Goal: Task Accomplishment & Management: Use online tool/utility

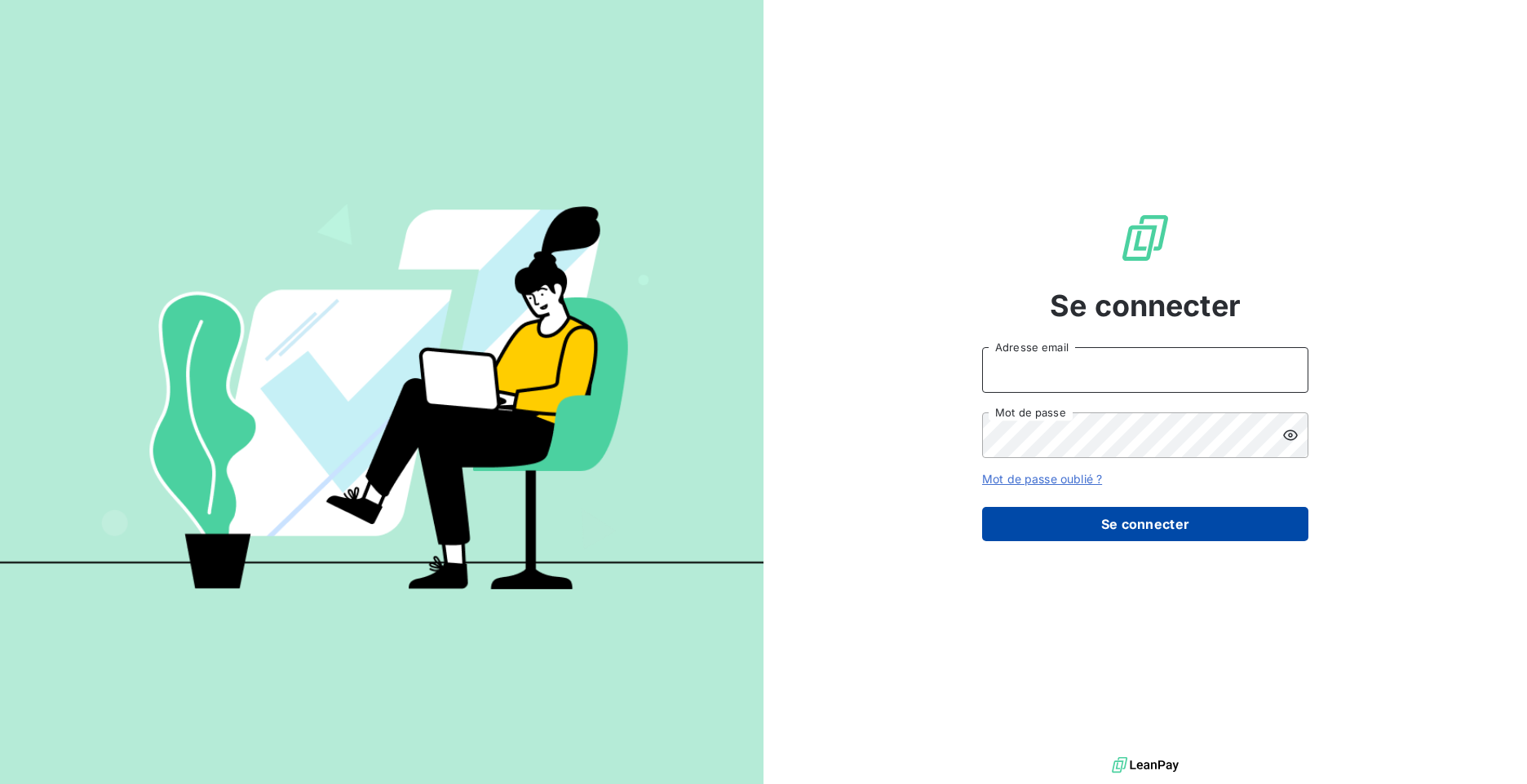
type input "[PERSON_NAME][EMAIL_ADDRESS][DOMAIN_NAME]"
click at [1048, 532] on button "Se connecter" at bounding box center [1145, 524] width 327 height 34
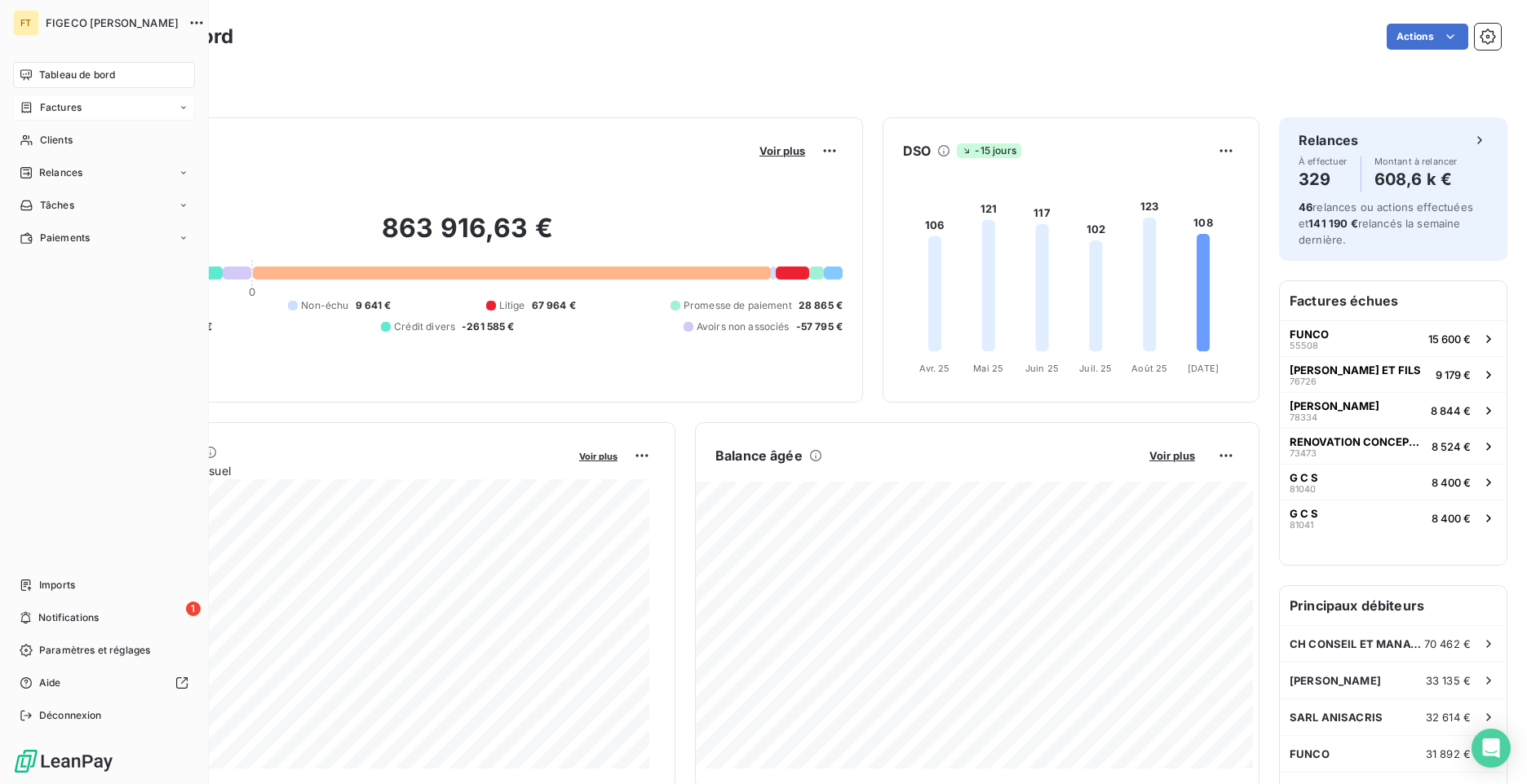
click at [28, 109] on icon at bounding box center [26, 108] width 14 height 13
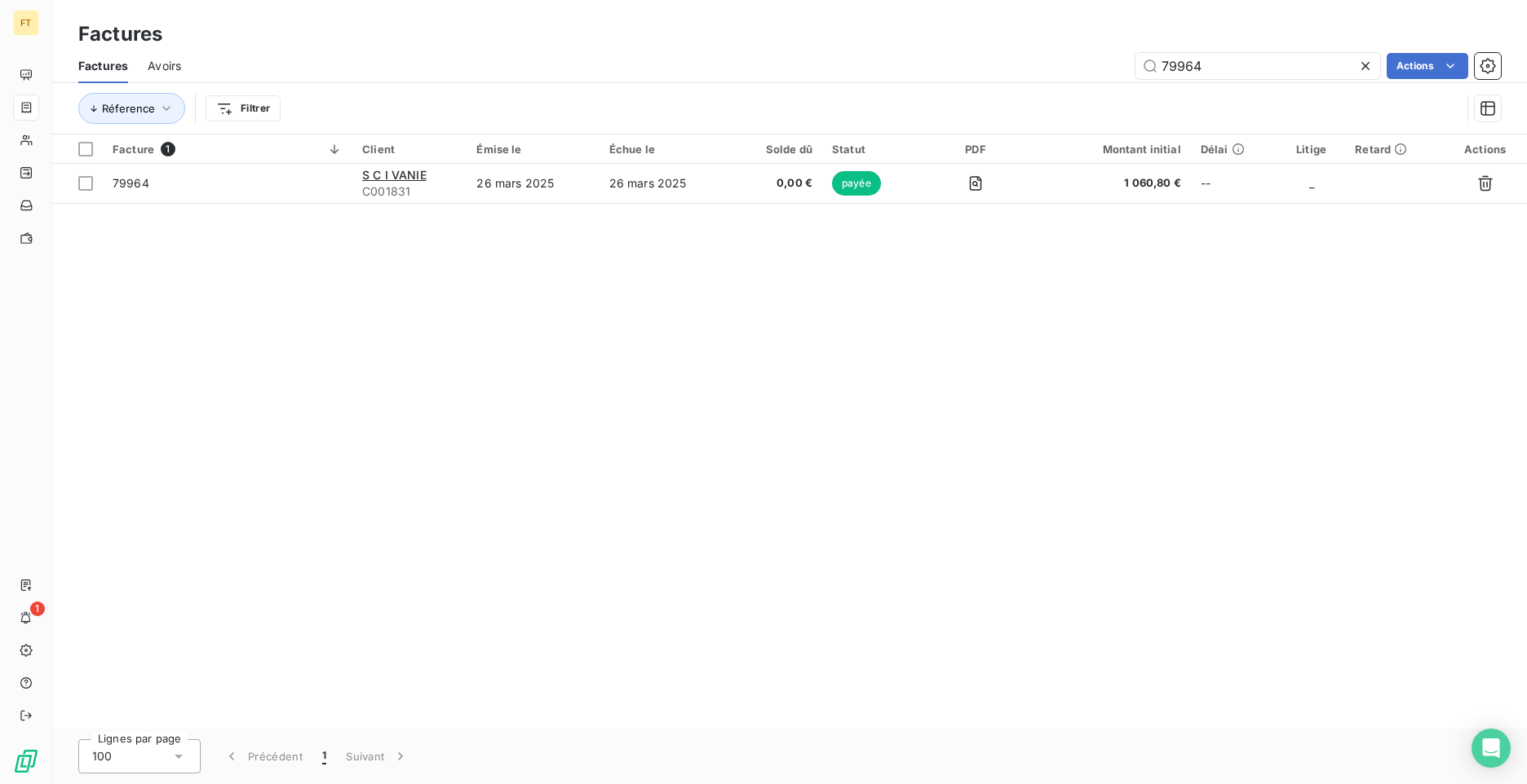
click at [1363, 67] on icon at bounding box center [1365, 66] width 8 height 8
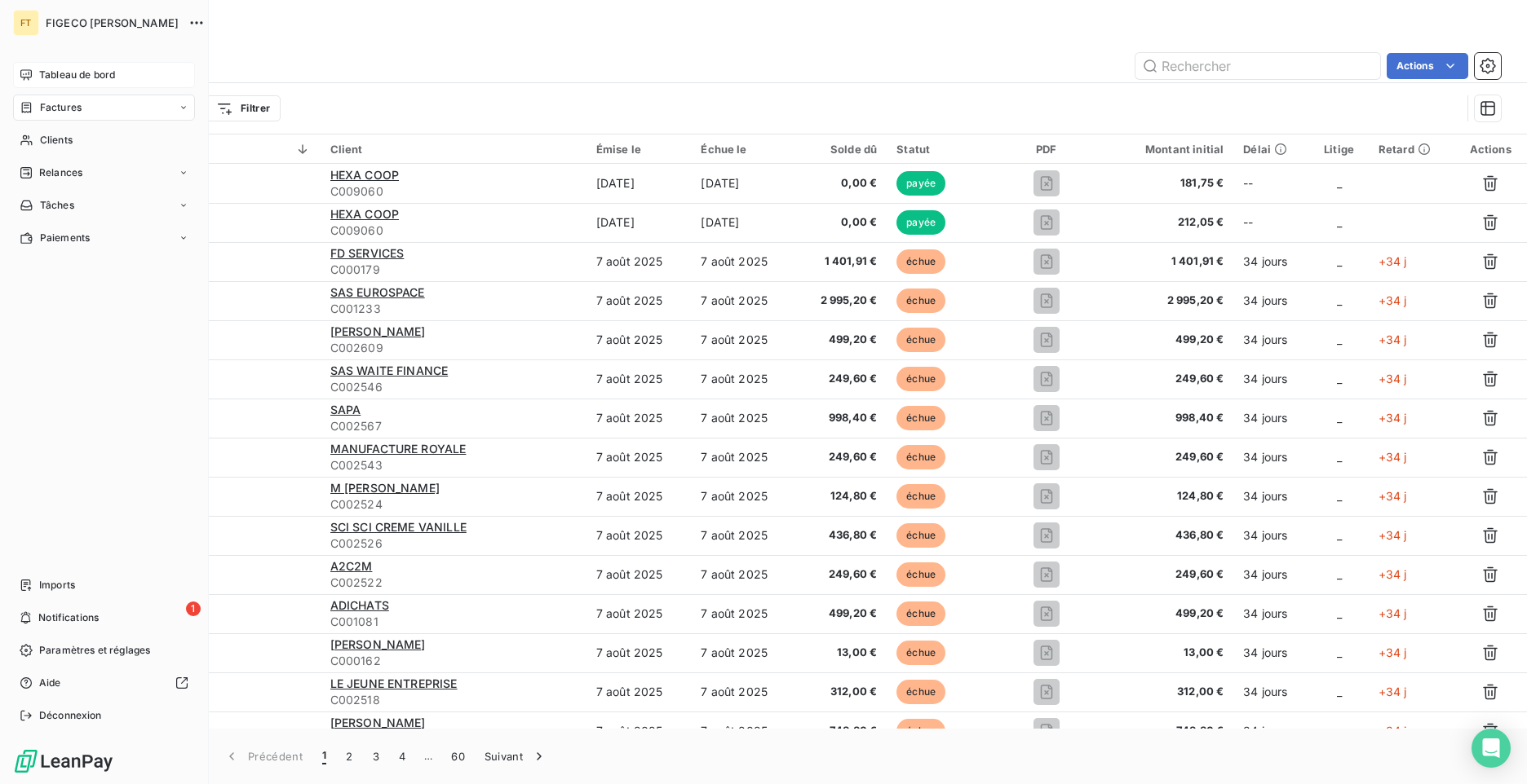
click at [22, 76] on icon at bounding box center [26, 75] width 13 height 13
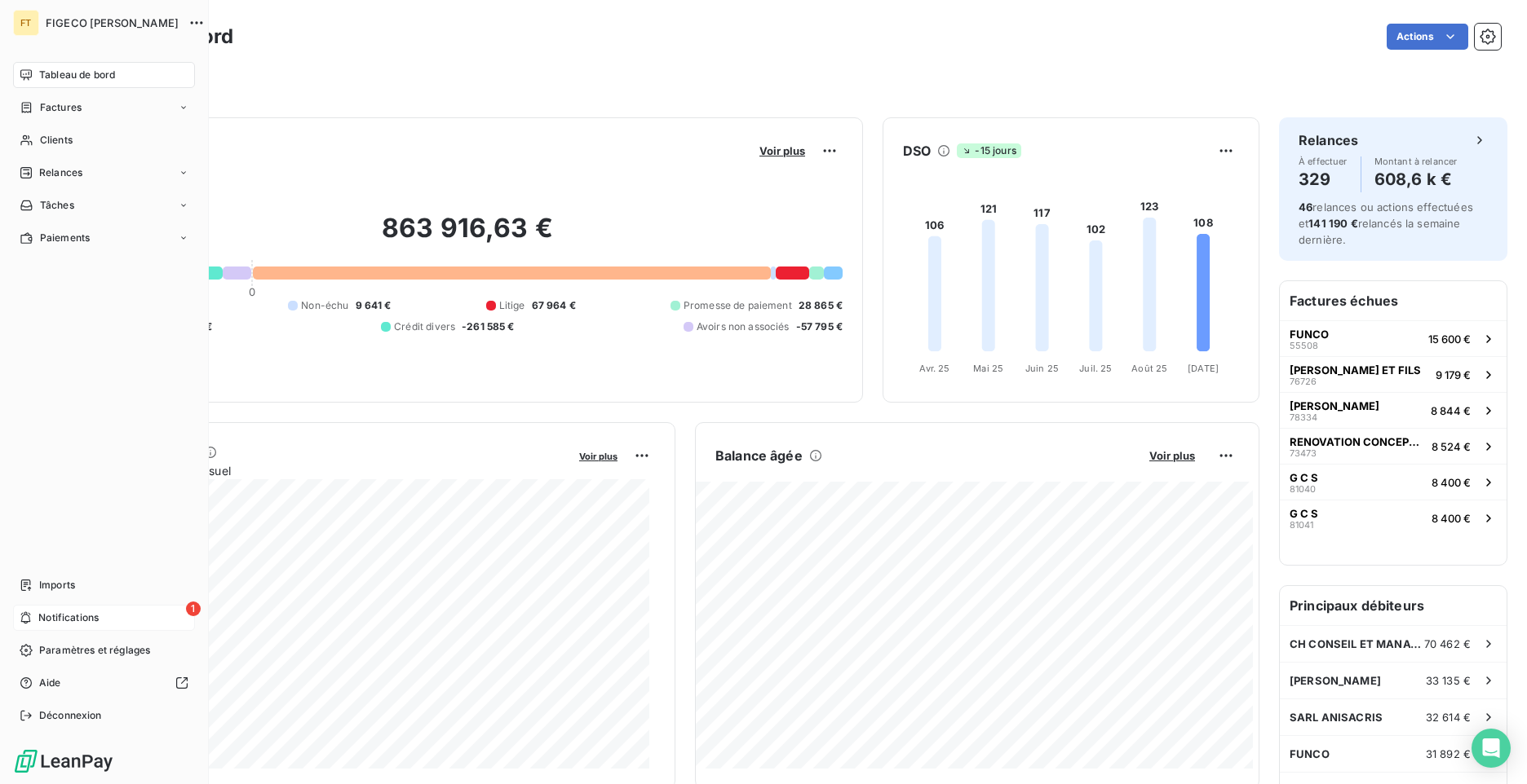
click at [21, 623] on icon at bounding box center [26, 618] width 13 height 13
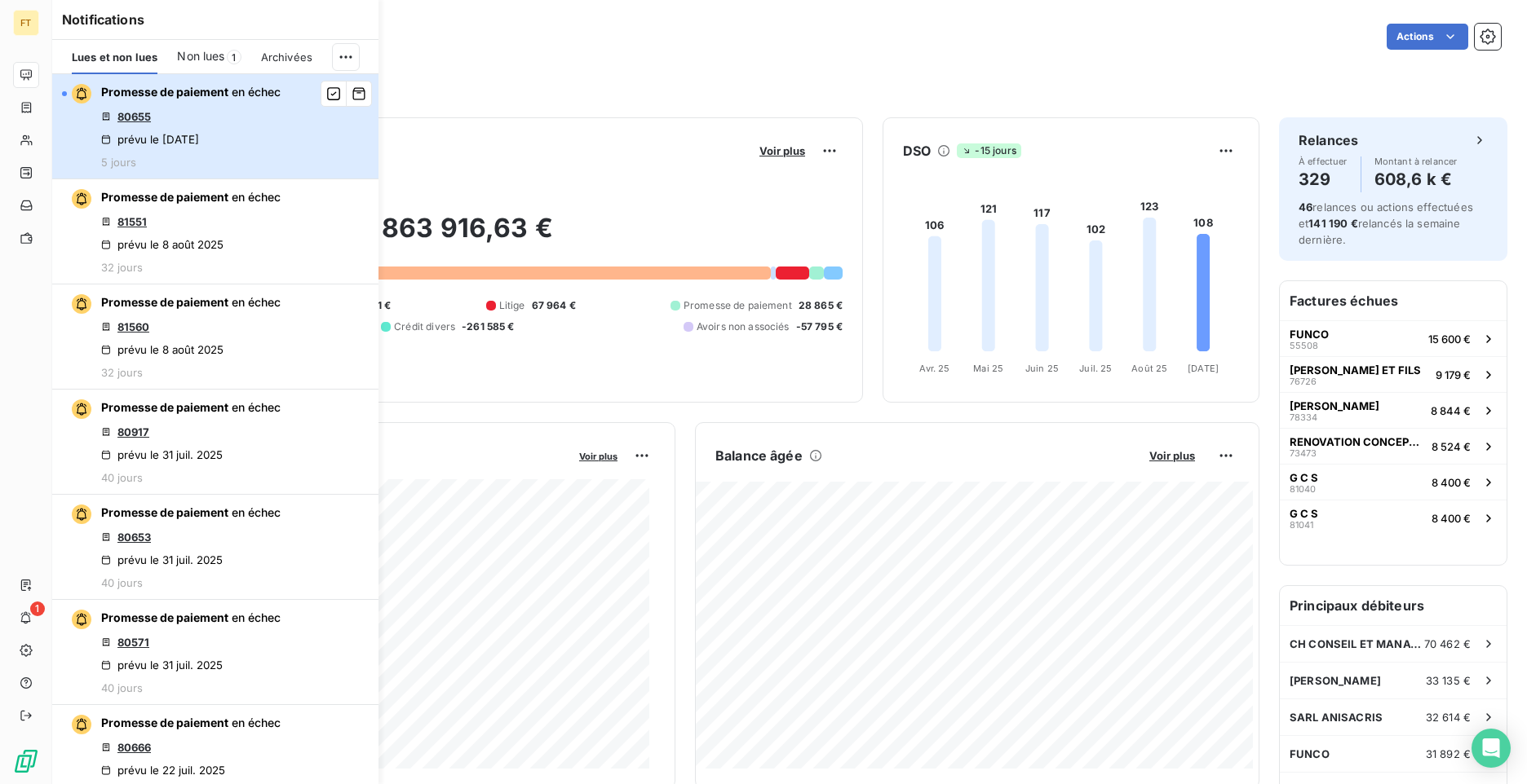
click at [146, 109] on div "Promesse de paiement en échec 80655 prévu le [DATE] 5 jours" at bounding box center [191, 127] width 179 height 85
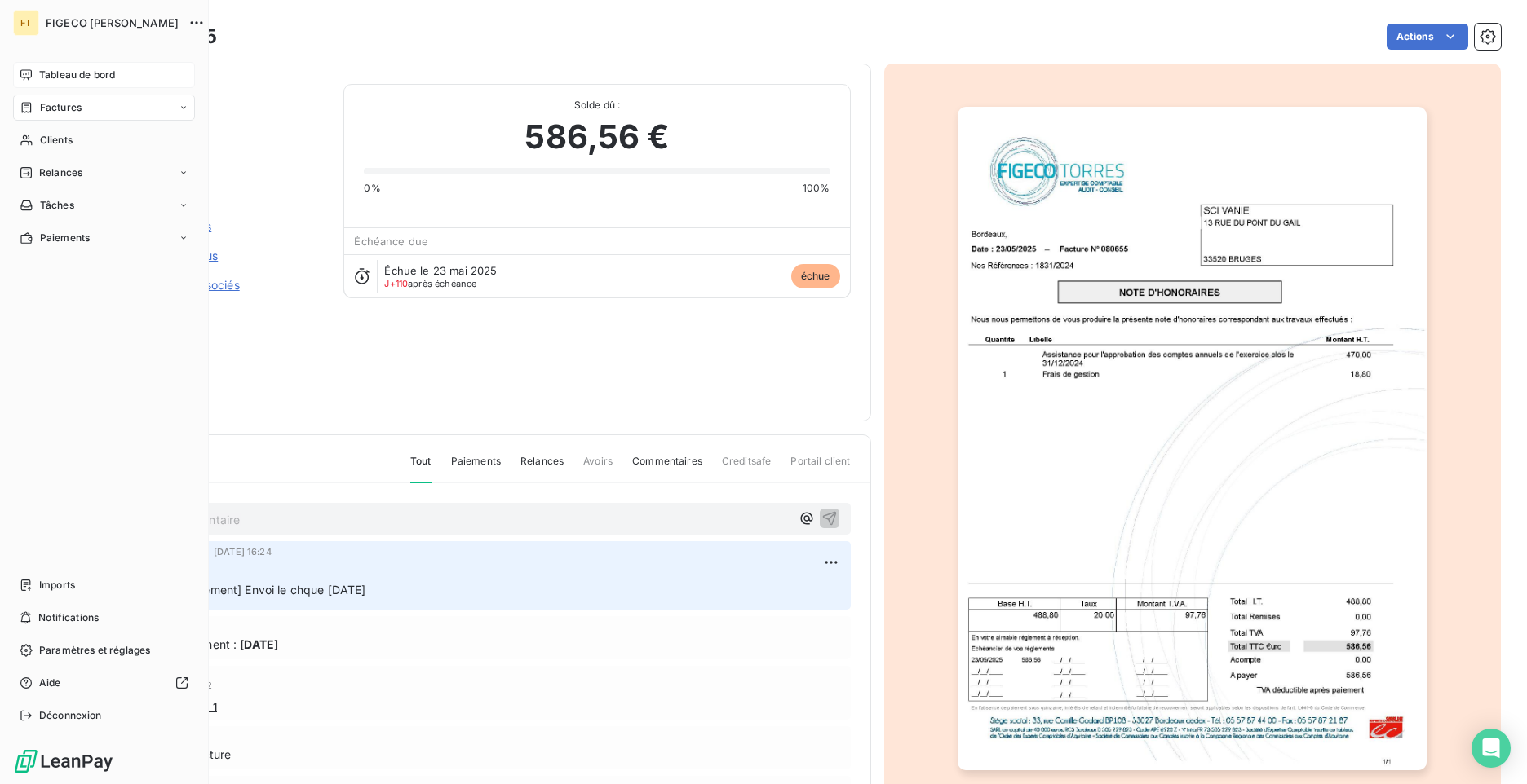
click at [100, 80] on span "Tableau de bord" at bounding box center [77, 75] width 76 height 14
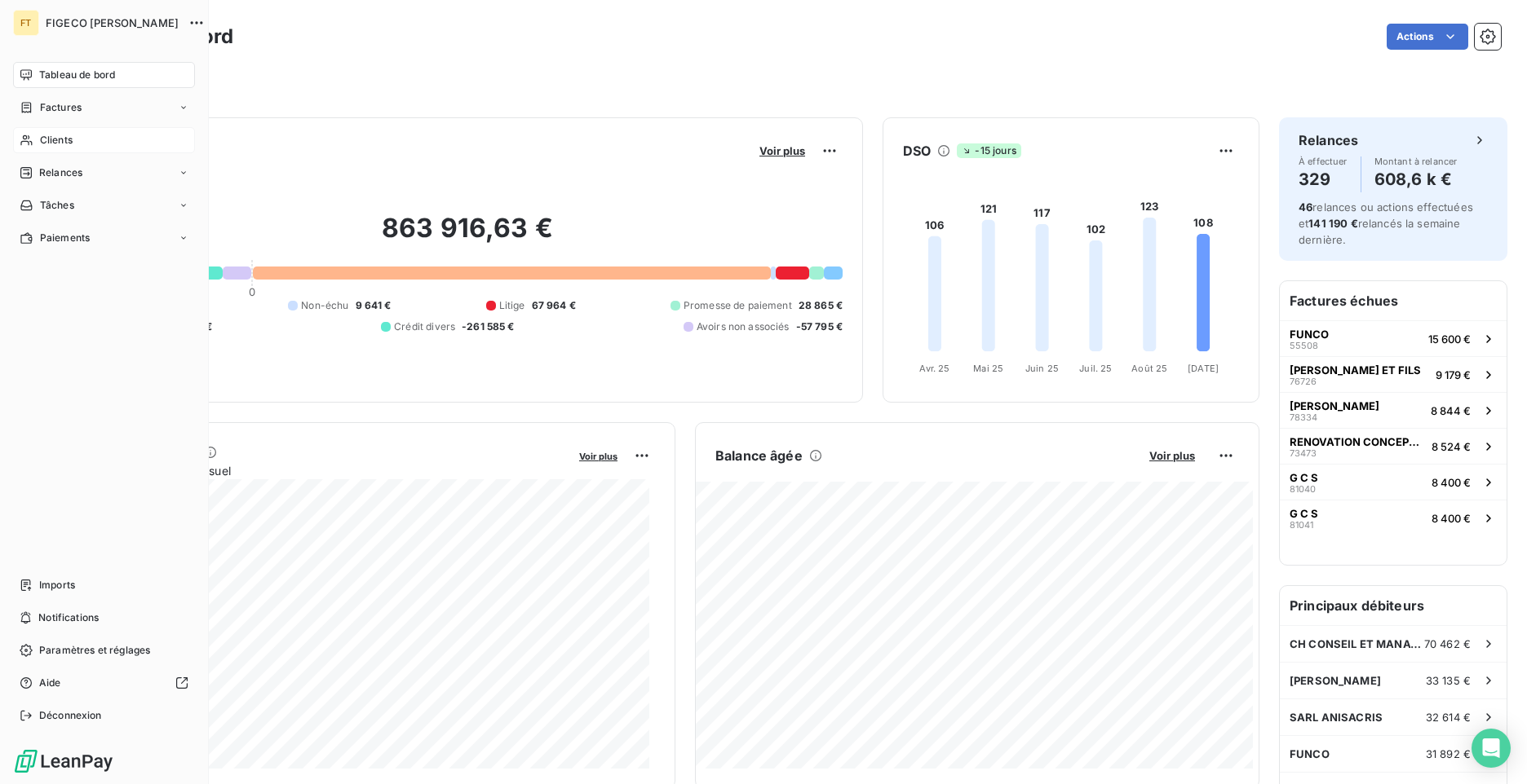
click at [46, 143] on span "Clients" at bounding box center [56, 140] width 33 height 14
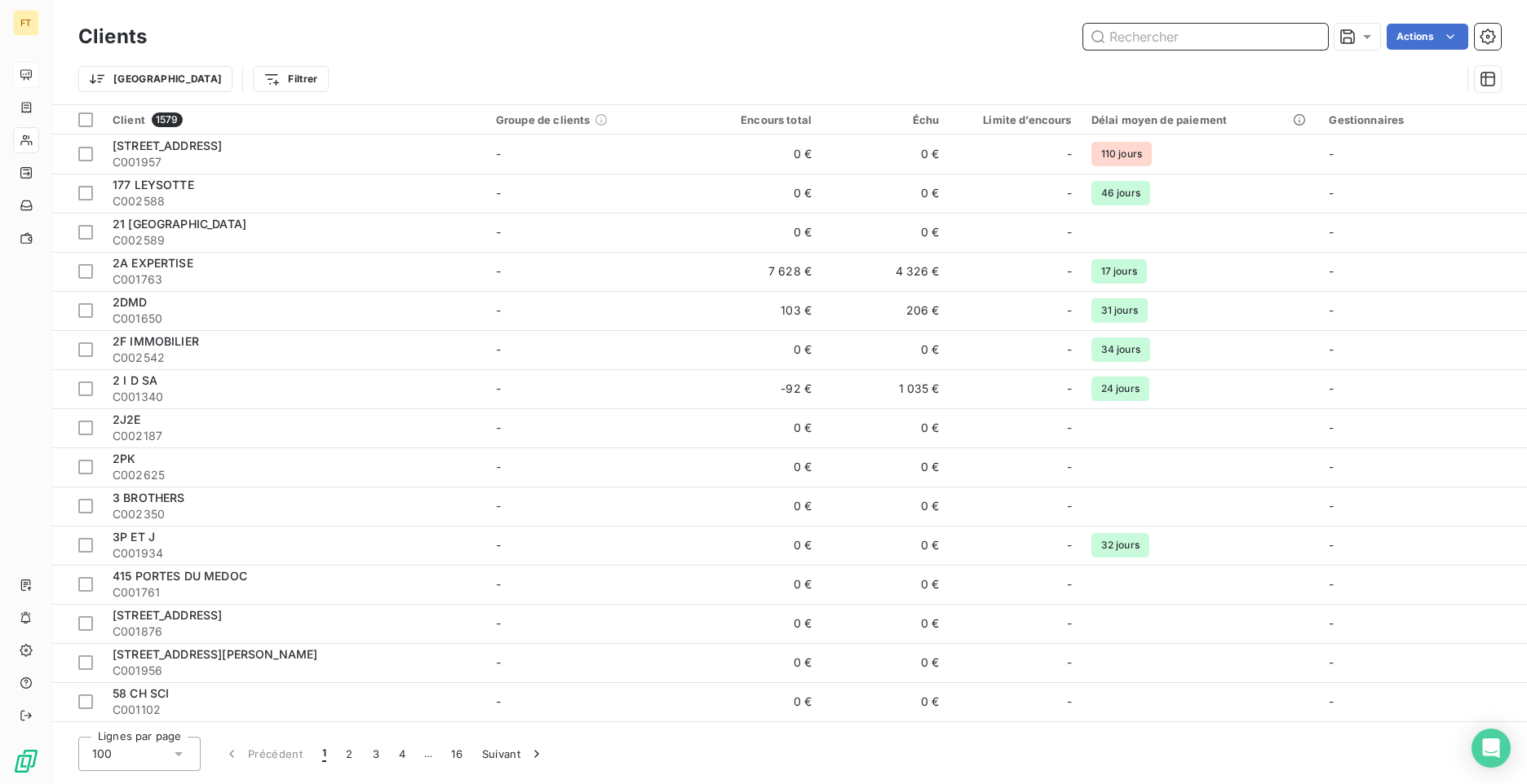
click at [1188, 33] on input "text" at bounding box center [1206, 36] width 245 height 26
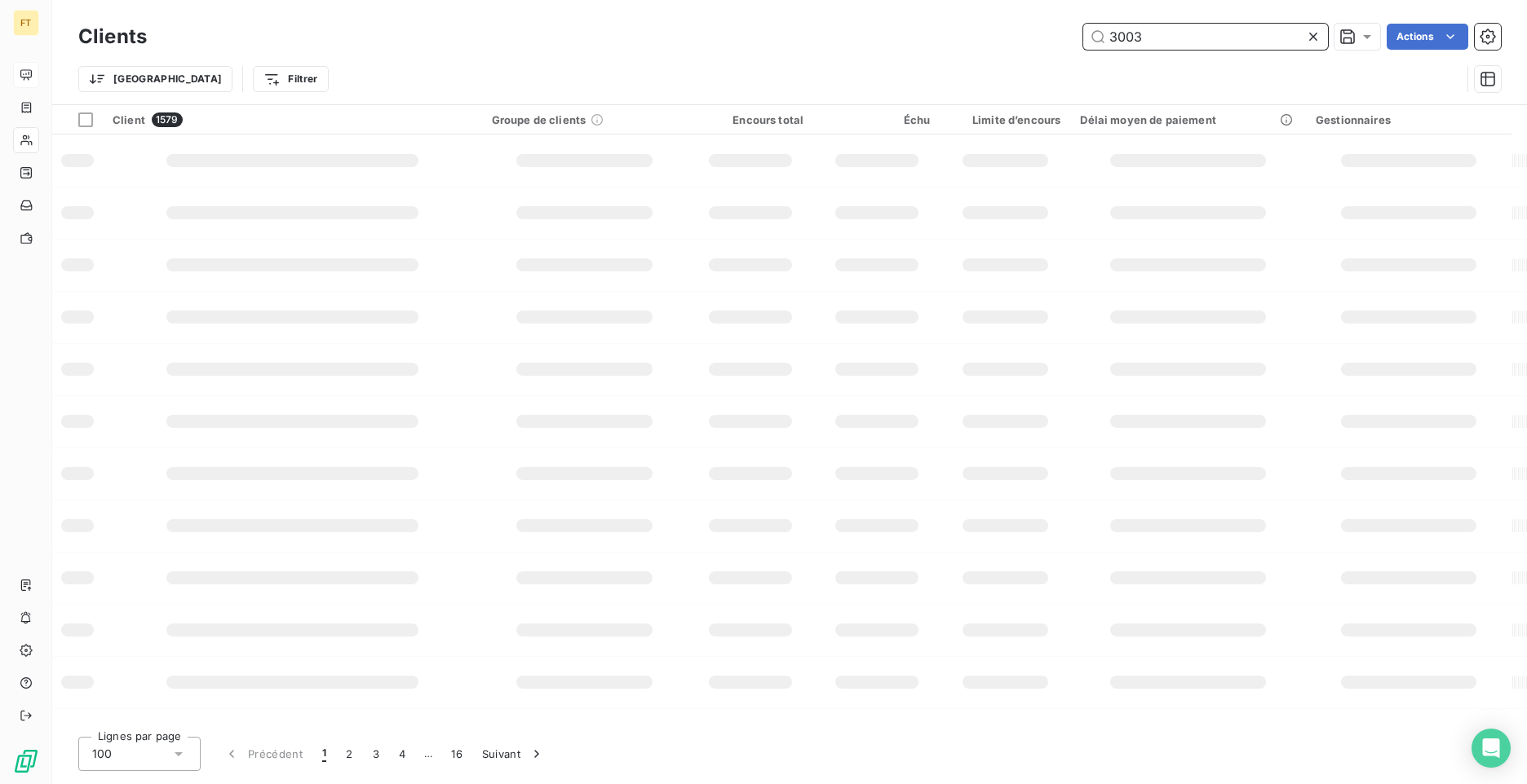
type input "3003"
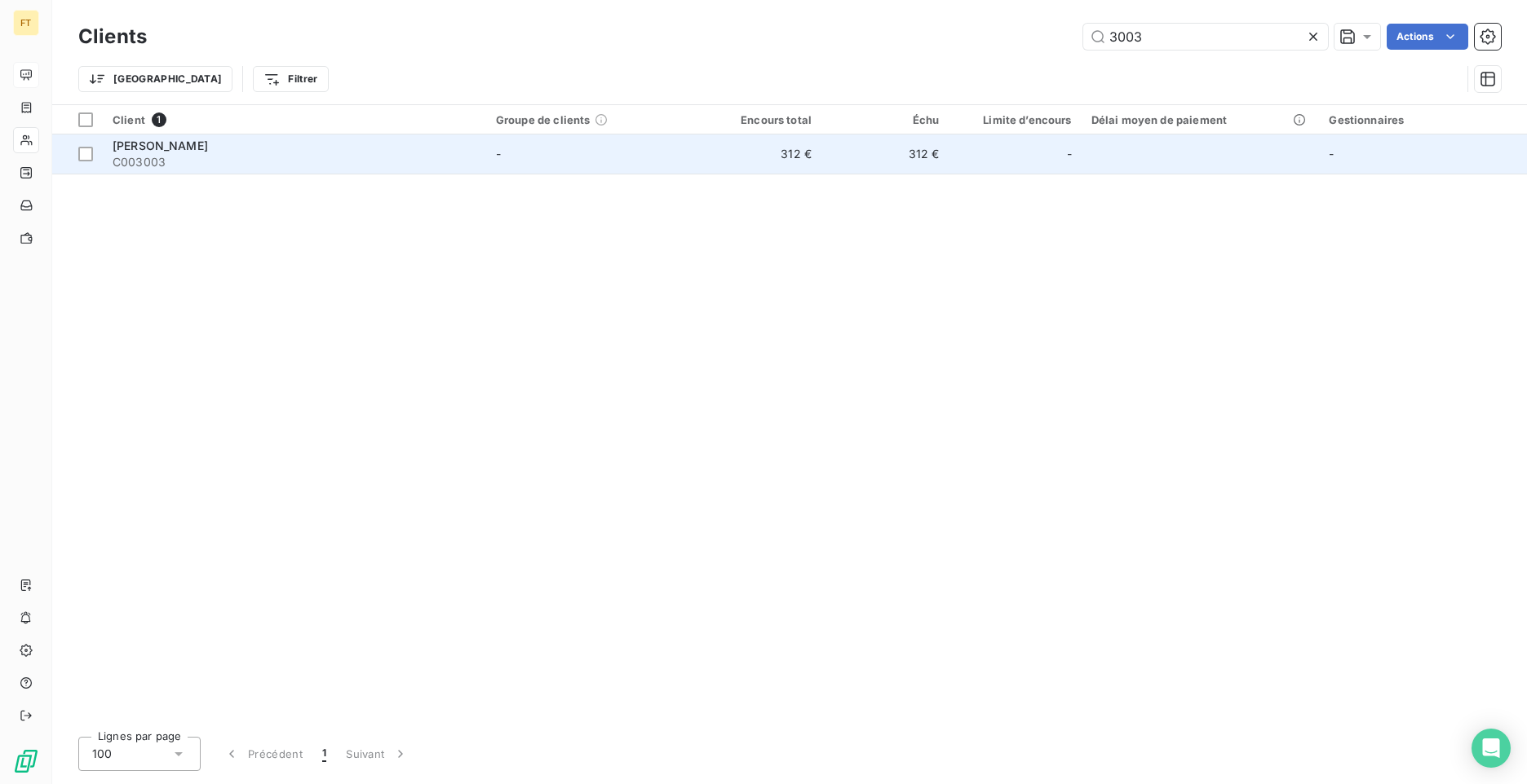
click at [396, 154] on span "C003003" at bounding box center [294, 162] width 364 height 16
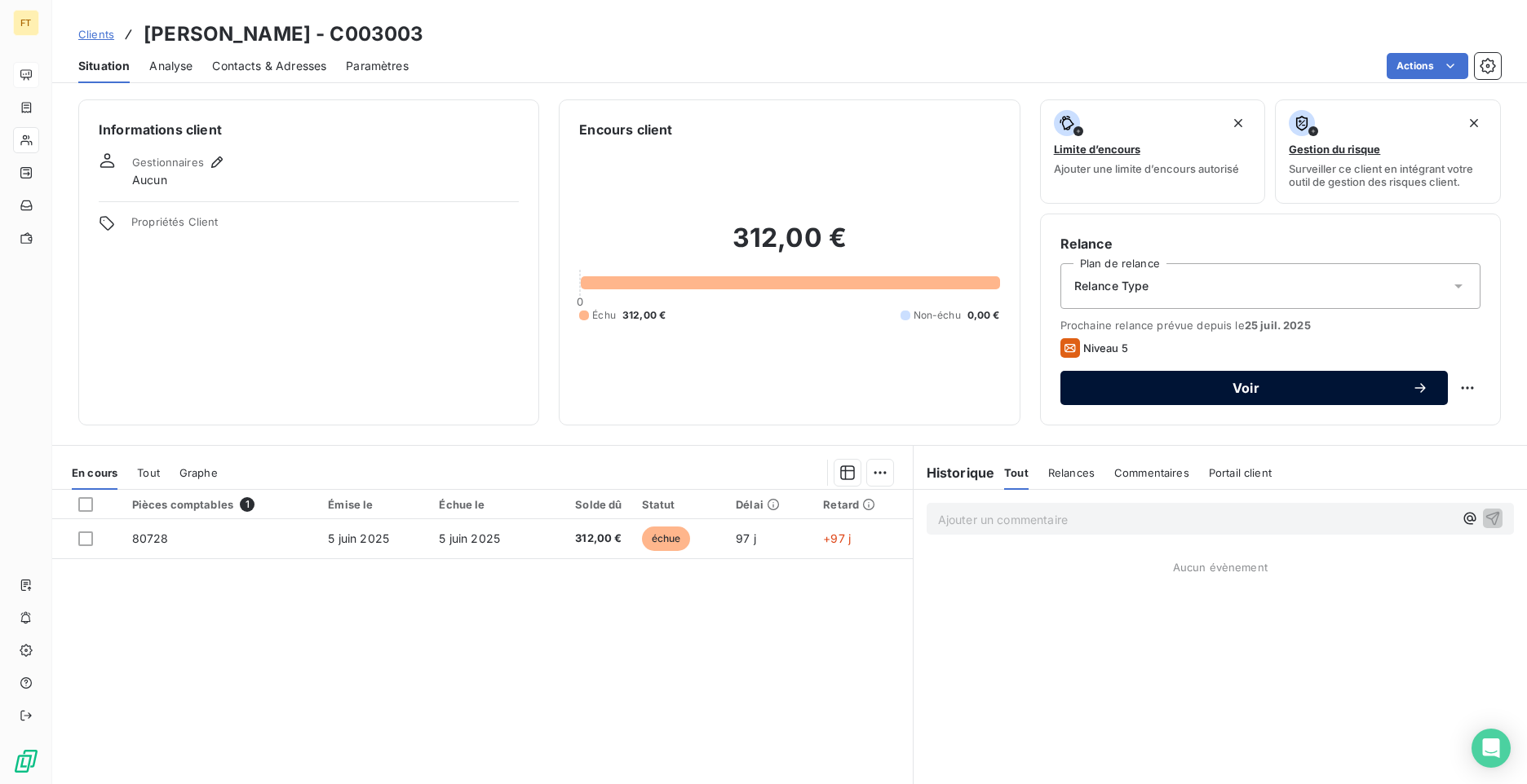
click at [1266, 392] on span "Voir" at bounding box center [1246, 388] width 332 height 13
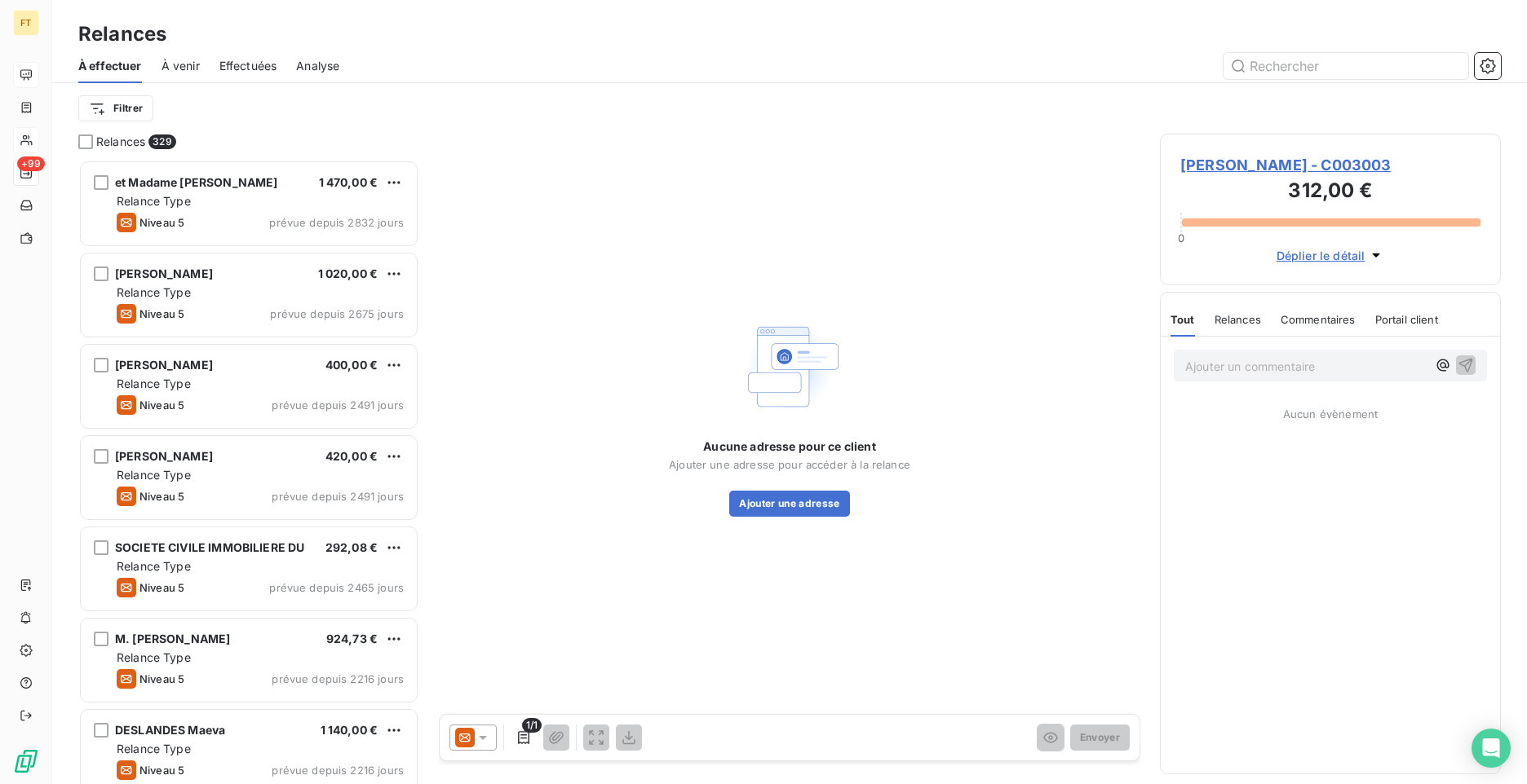
scroll to position [612, 328]
click at [479, 733] on icon at bounding box center [483, 738] width 16 height 16
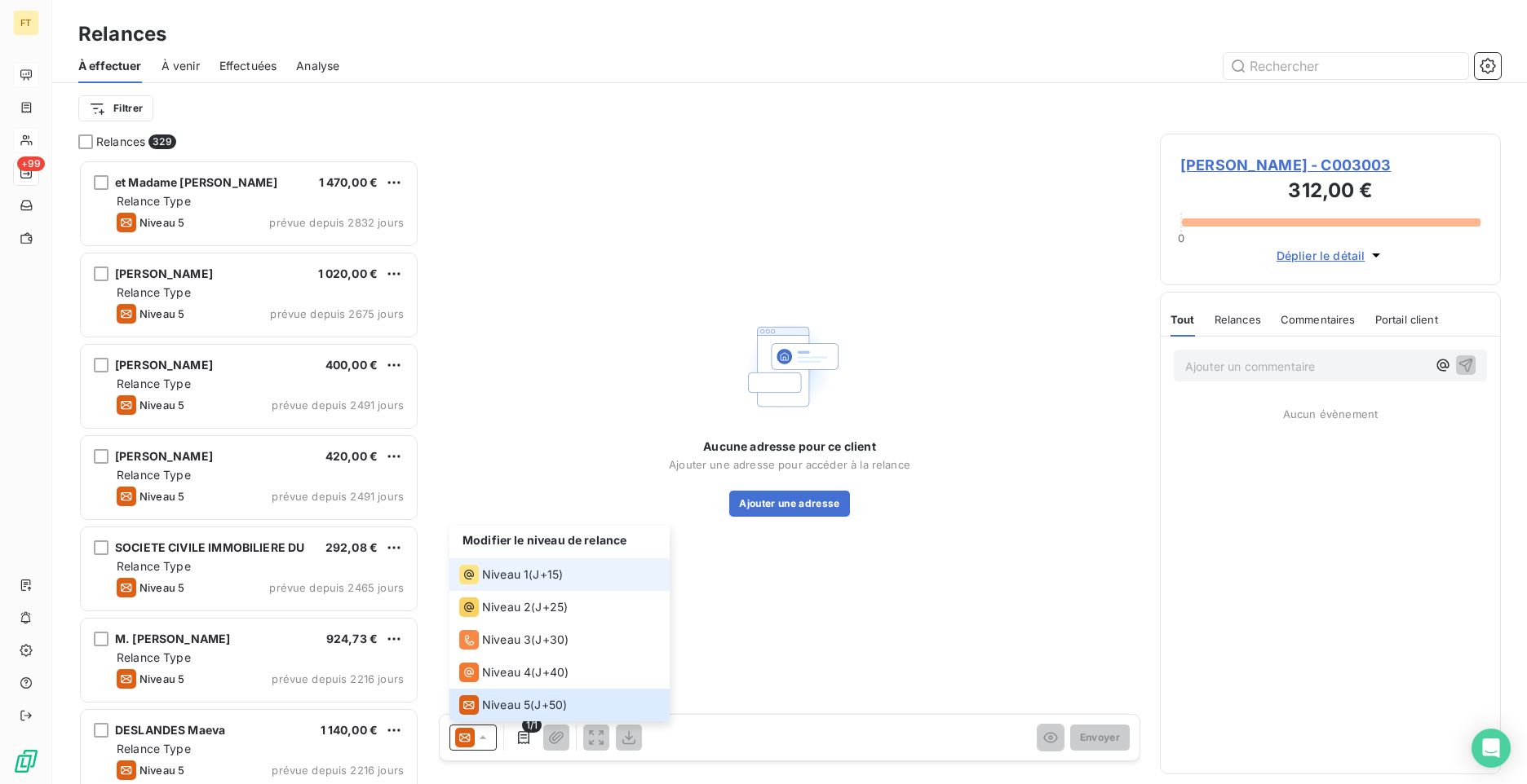
click at [519, 573] on span "Niveau 1" at bounding box center [505, 575] width 46 height 16
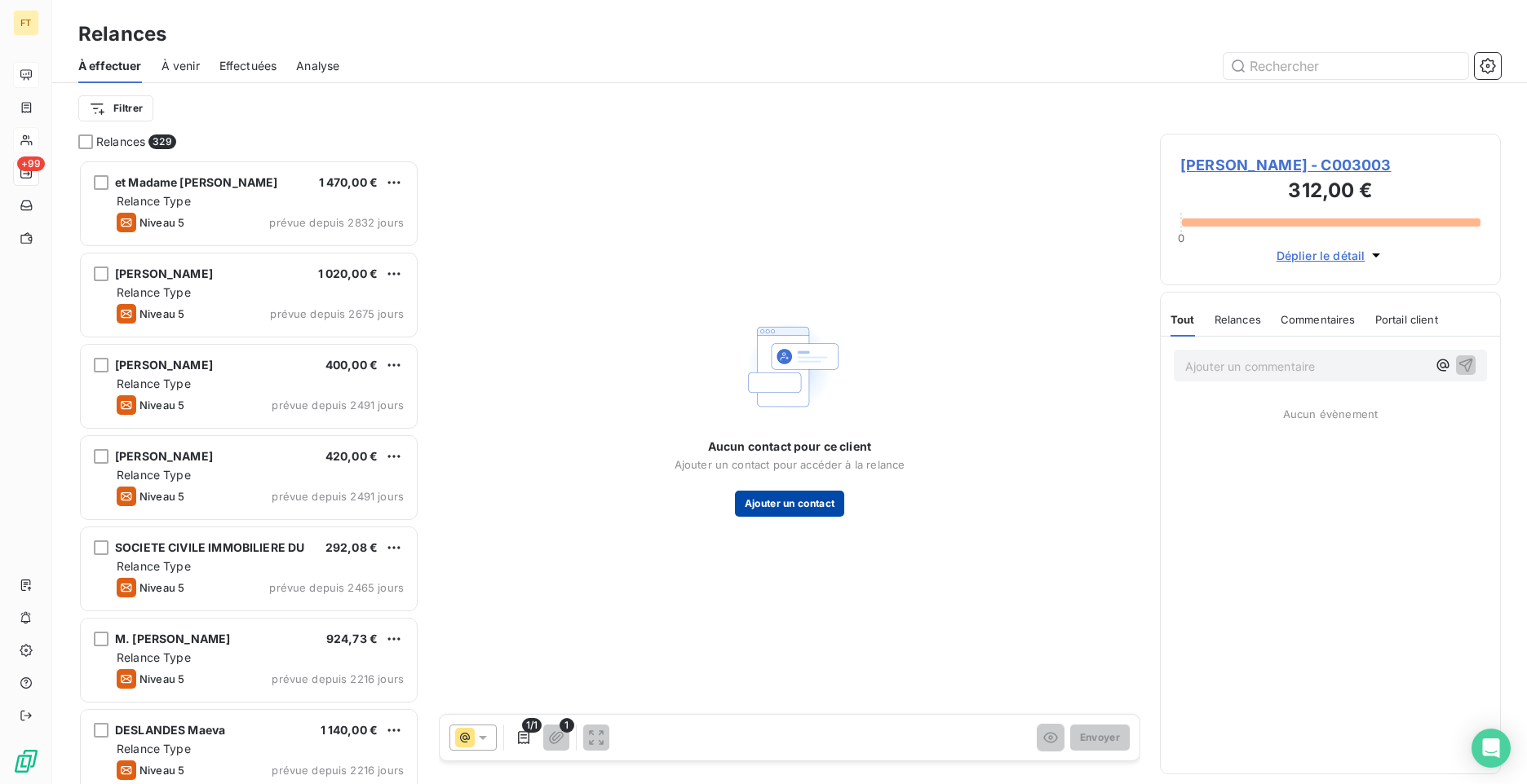
click at [784, 503] on button "Ajouter un contact" at bounding box center [790, 504] width 110 height 26
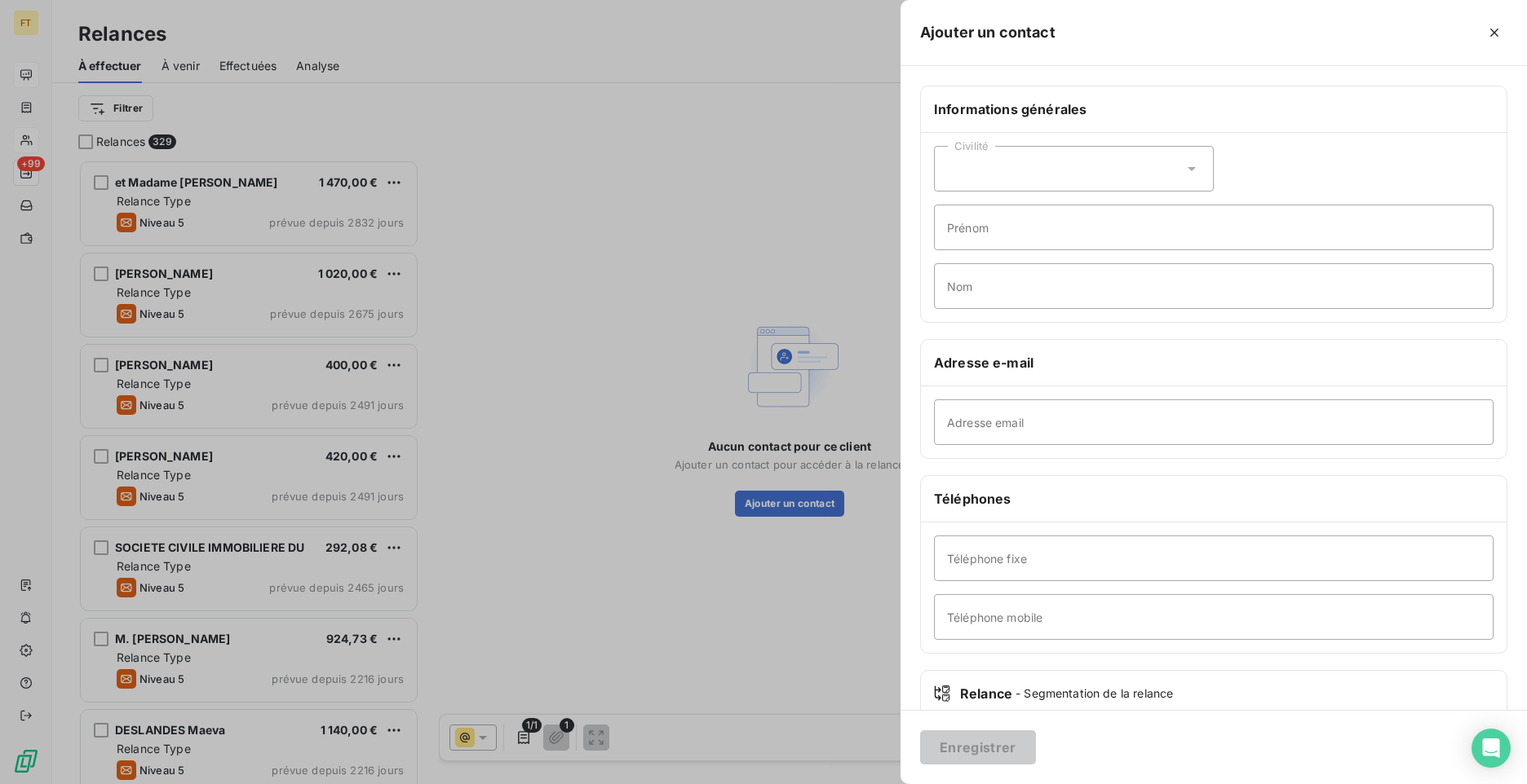
click at [1013, 157] on div "Civilité" at bounding box center [1074, 168] width 280 height 45
click at [998, 216] on span "Madame" at bounding box center [989, 210] width 44 height 15
click at [960, 420] on input "Adresse email" at bounding box center [1214, 422] width 560 height 45
paste input "[EMAIL_ADDRESS][DOMAIN_NAME]"
type input "[EMAIL_ADDRESS][DOMAIN_NAME]"
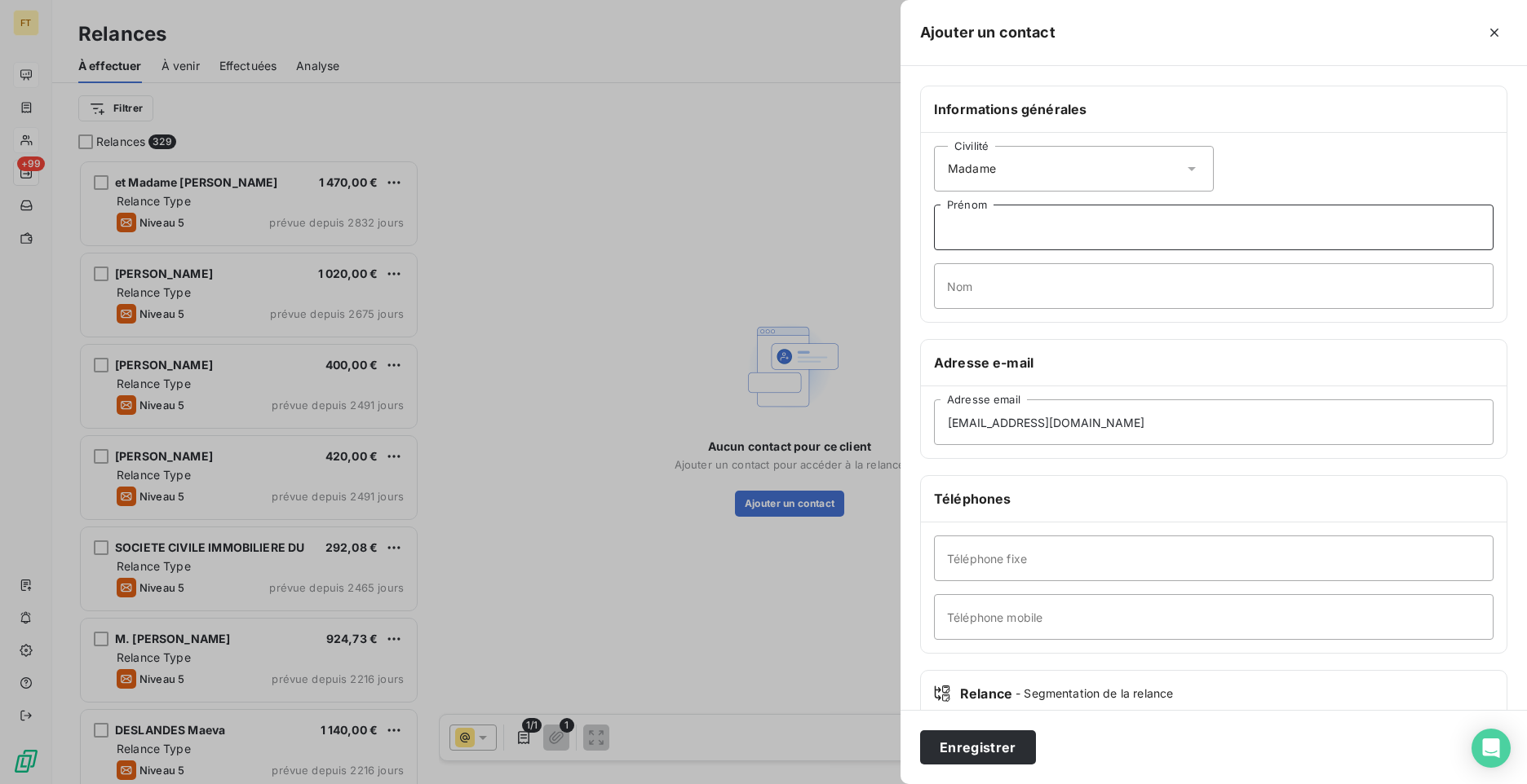
click at [987, 232] on input "Prénom" at bounding box center [1214, 227] width 560 height 45
type input "[PERSON_NAME]"
type input "DUFAUT"
click at [986, 751] on button "Enregistrer" at bounding box center [978, 748] width 116 height 34
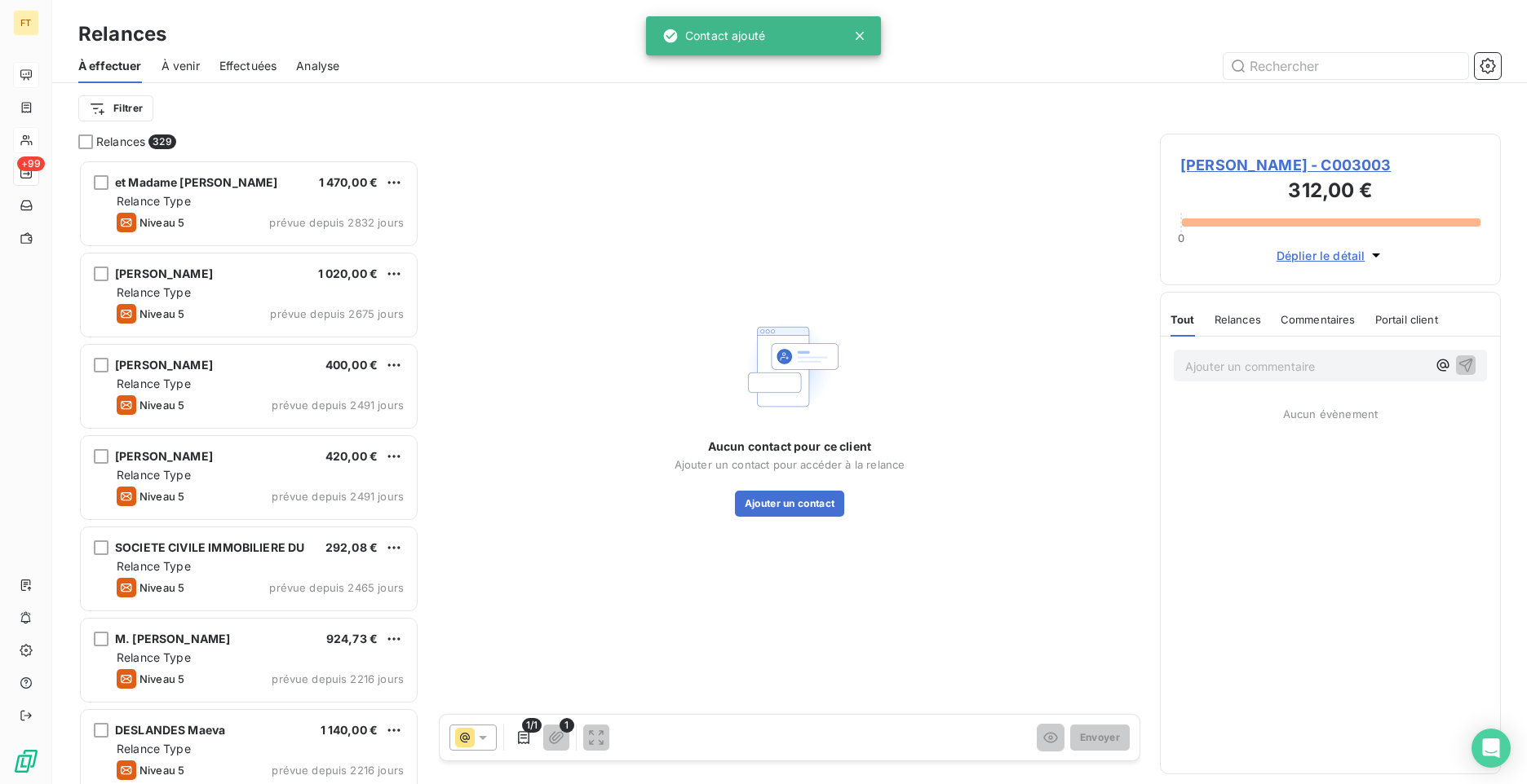
click at [481, 739] on icon at bounding box center [482, 738] width 8 height 5
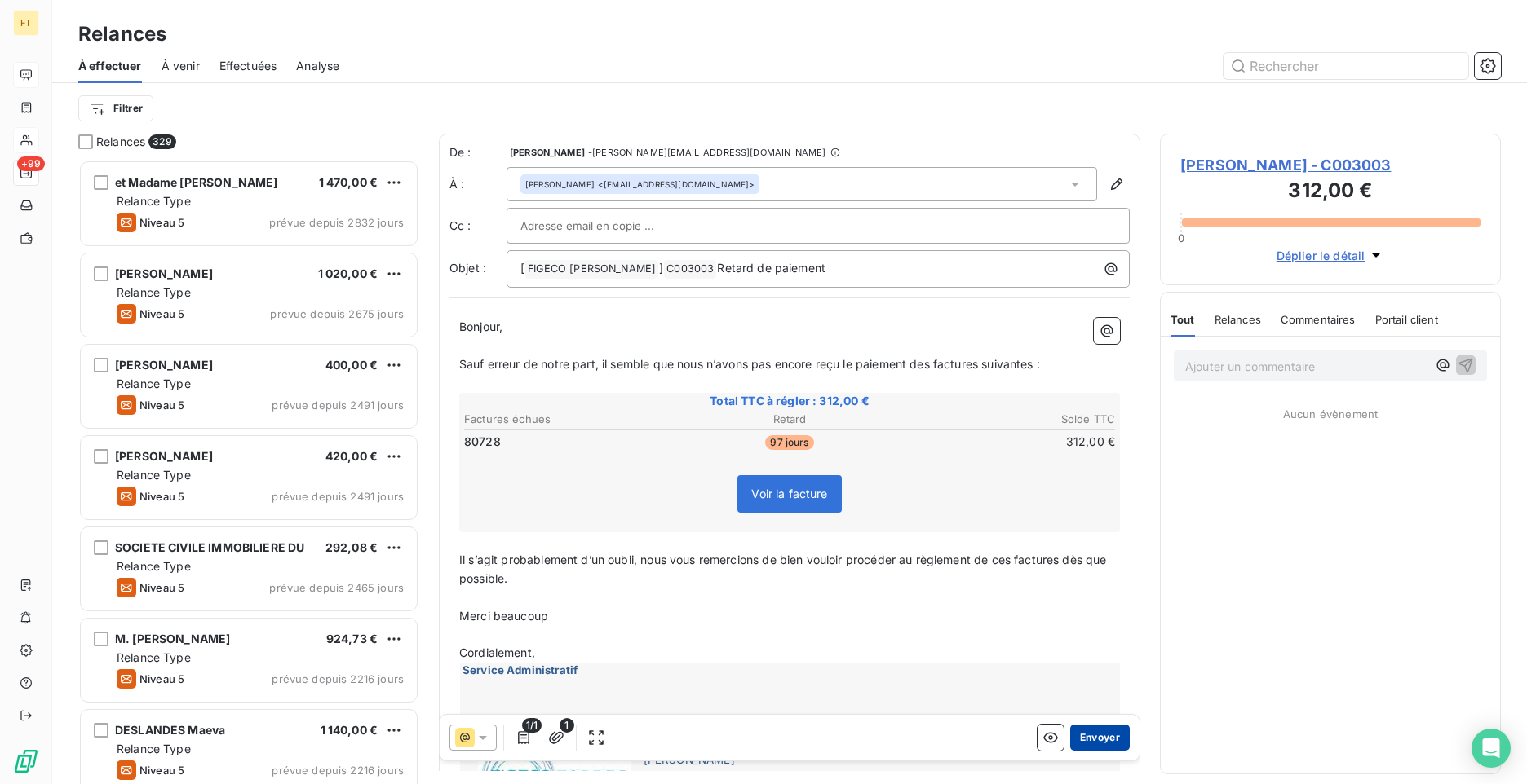
click at [1071, 740] on button "Envoyer" at bounding box center [1100, 738] width 60 height 26
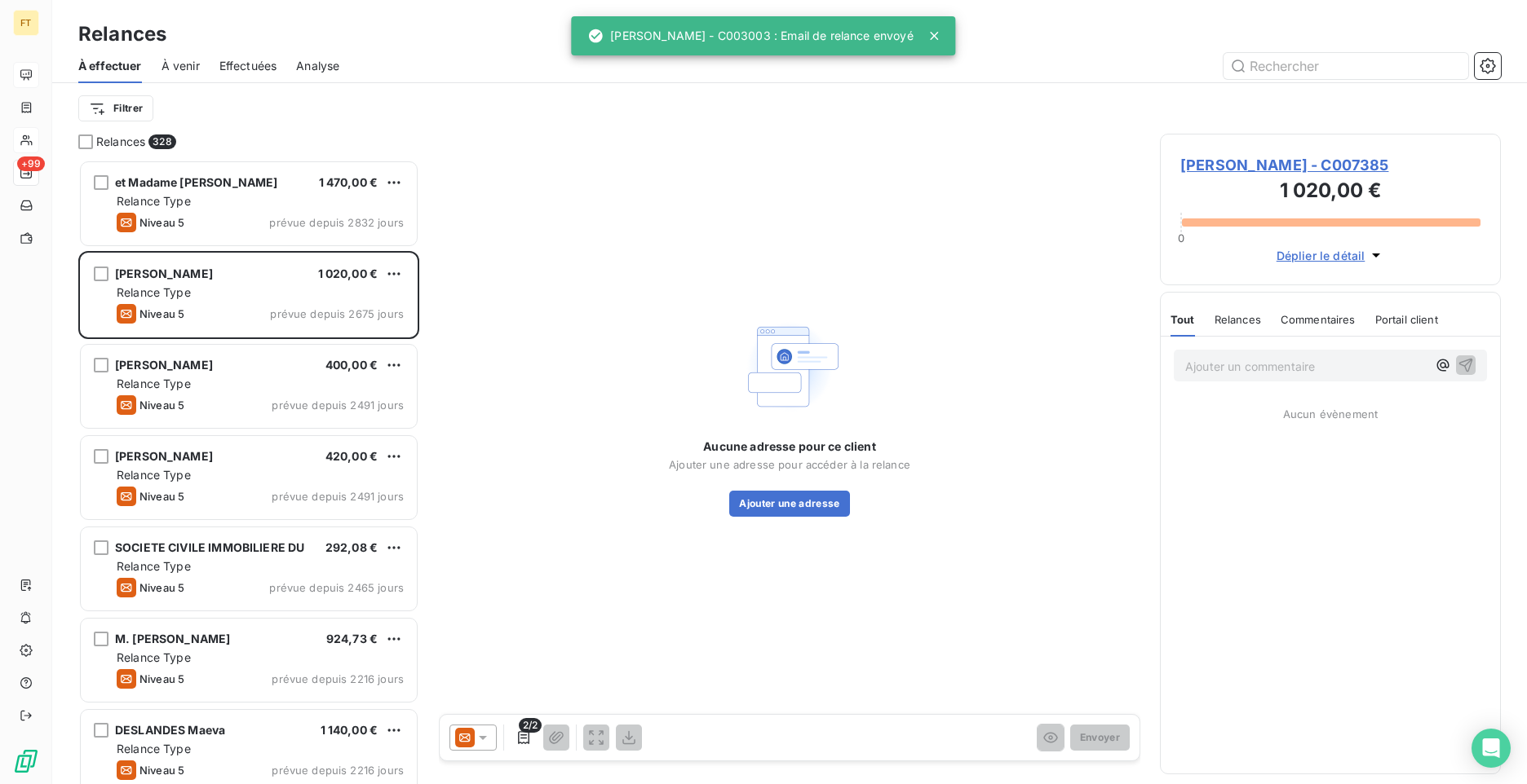
scroll to position [612, 328]
click at [1285, 80] on div "À effectuer À venir Effectuées Analyse" at bounding box center [790, 66] width 1475 height 34
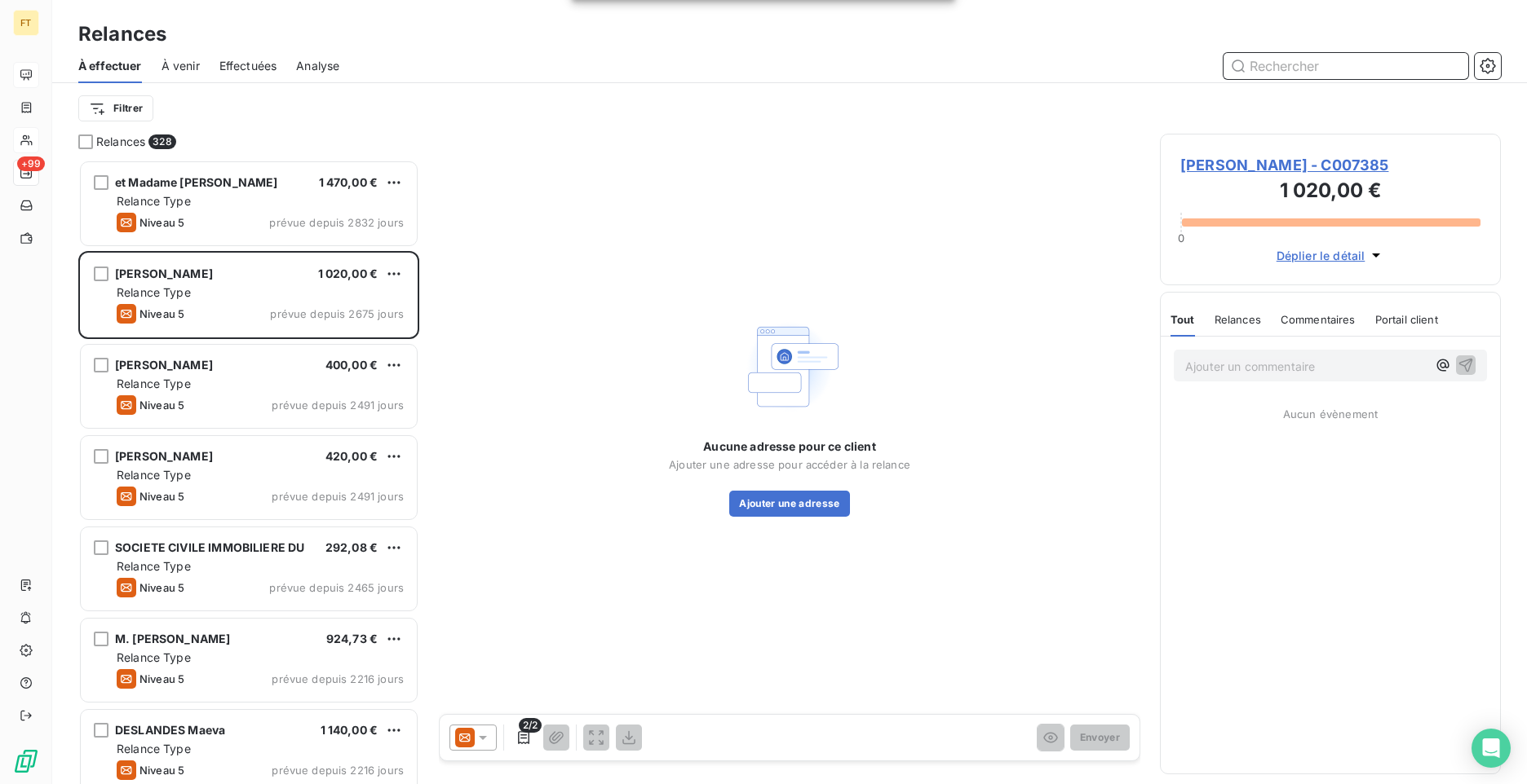
click at [1281, 71] on input "text" at bounding box center [1346, 66] width 245 height 26
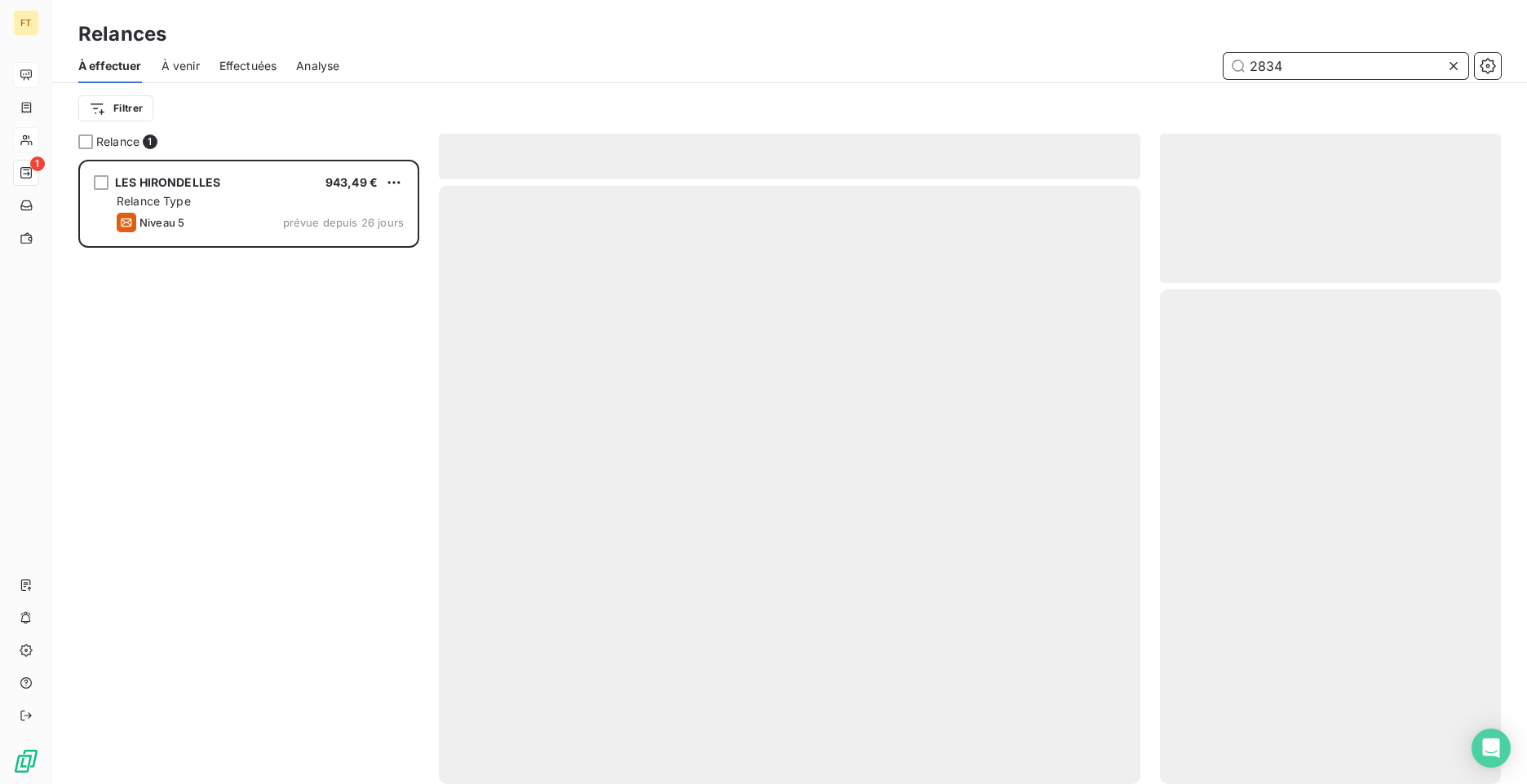
type input "2834"
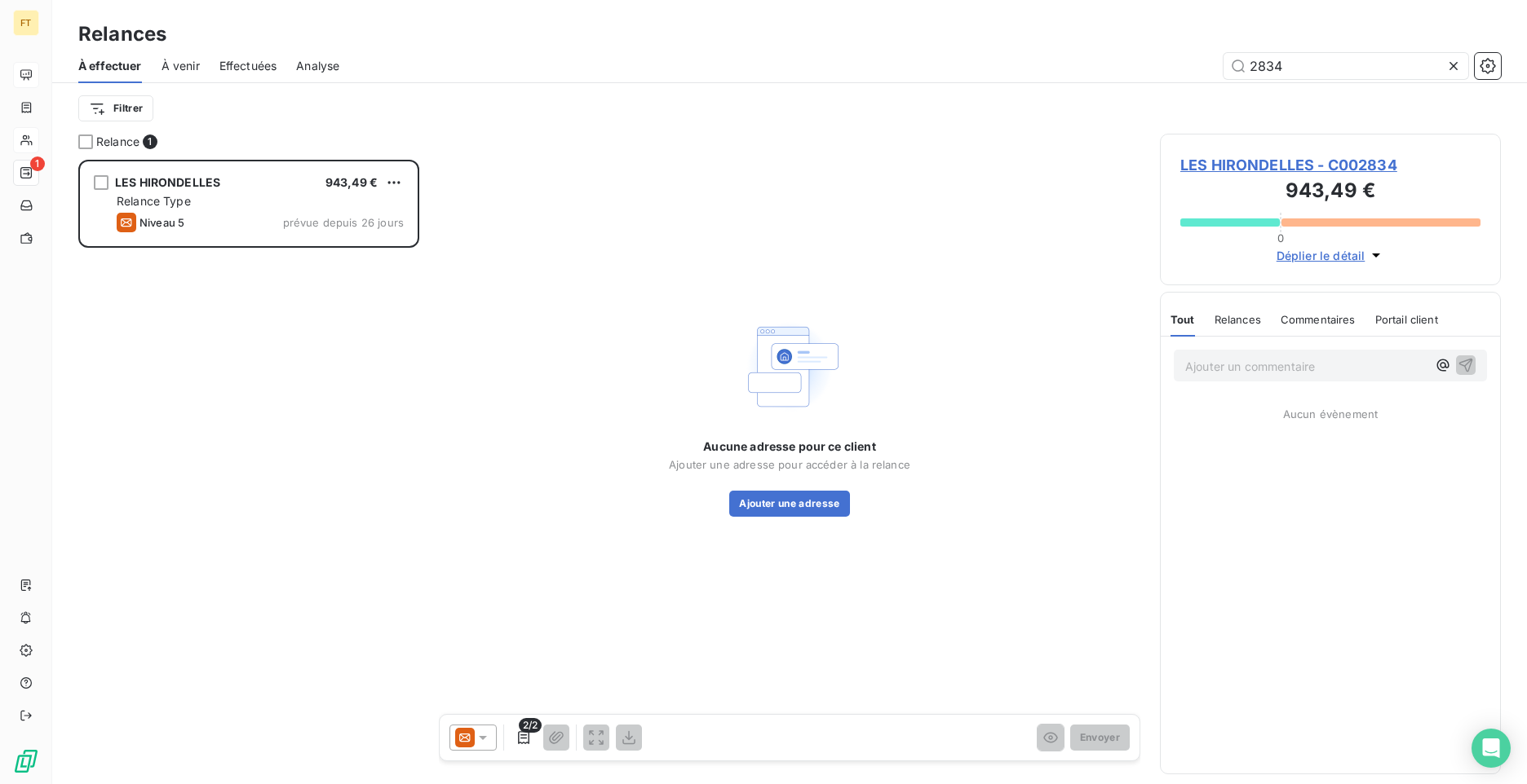
click at [475, 739] on icon at bounding box center [483, 738] width 16 height 16
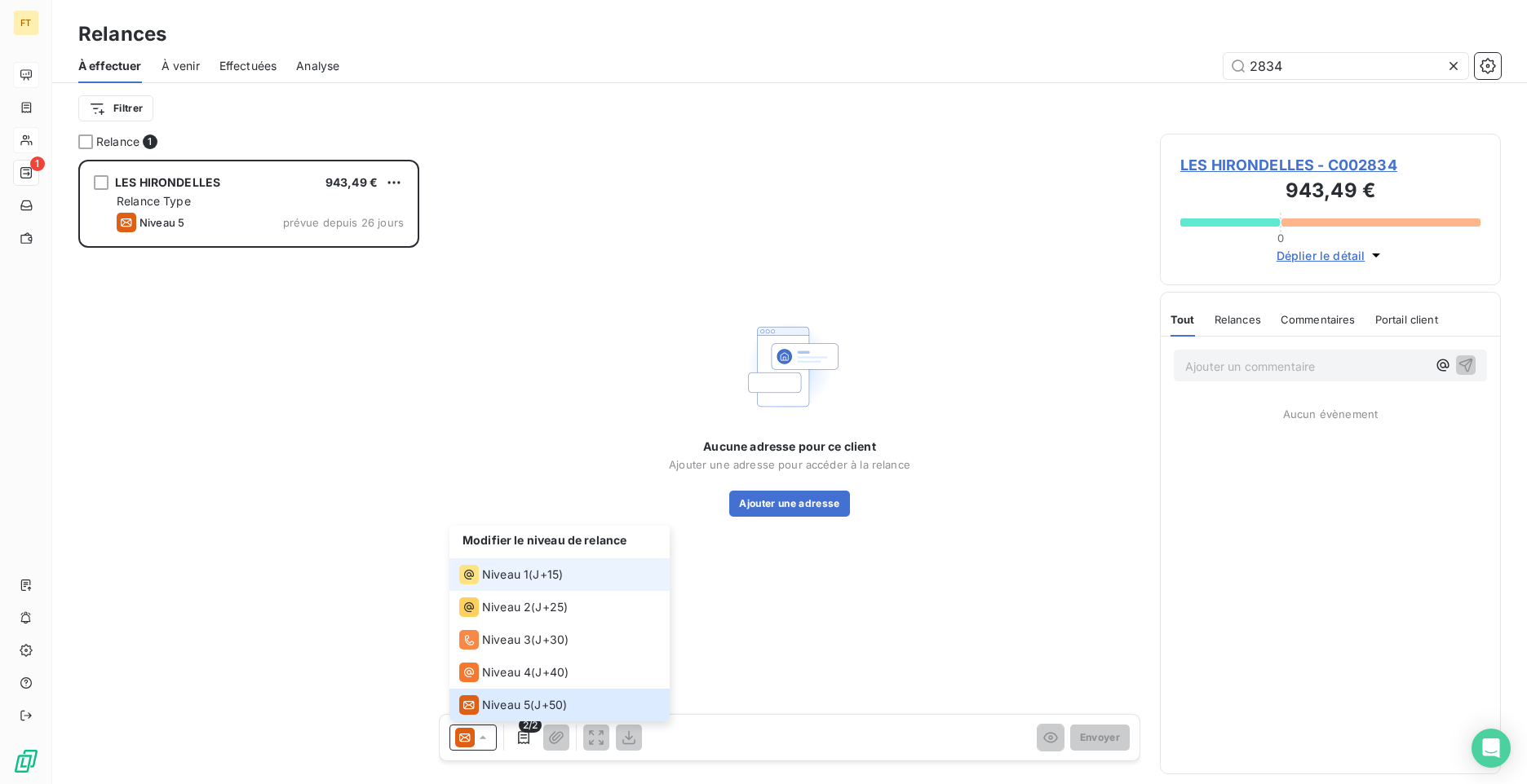
click at [514, 579] on span "Niveau 1" at bounding box center [505, 575] width 46 height 16
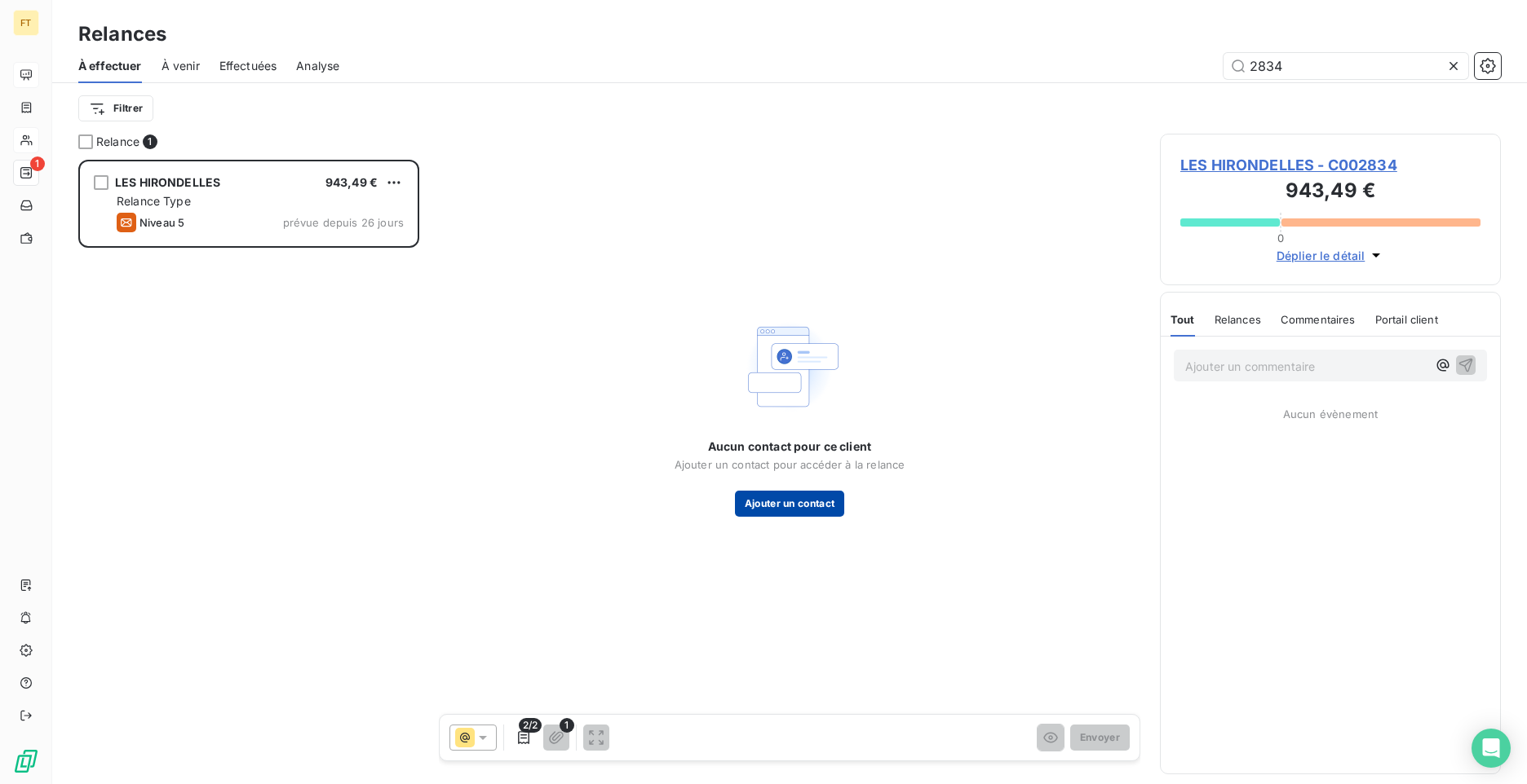
click at [751, 501] on button "Ajouter un contact" at bounding box center [790, 504] width 110 height 26
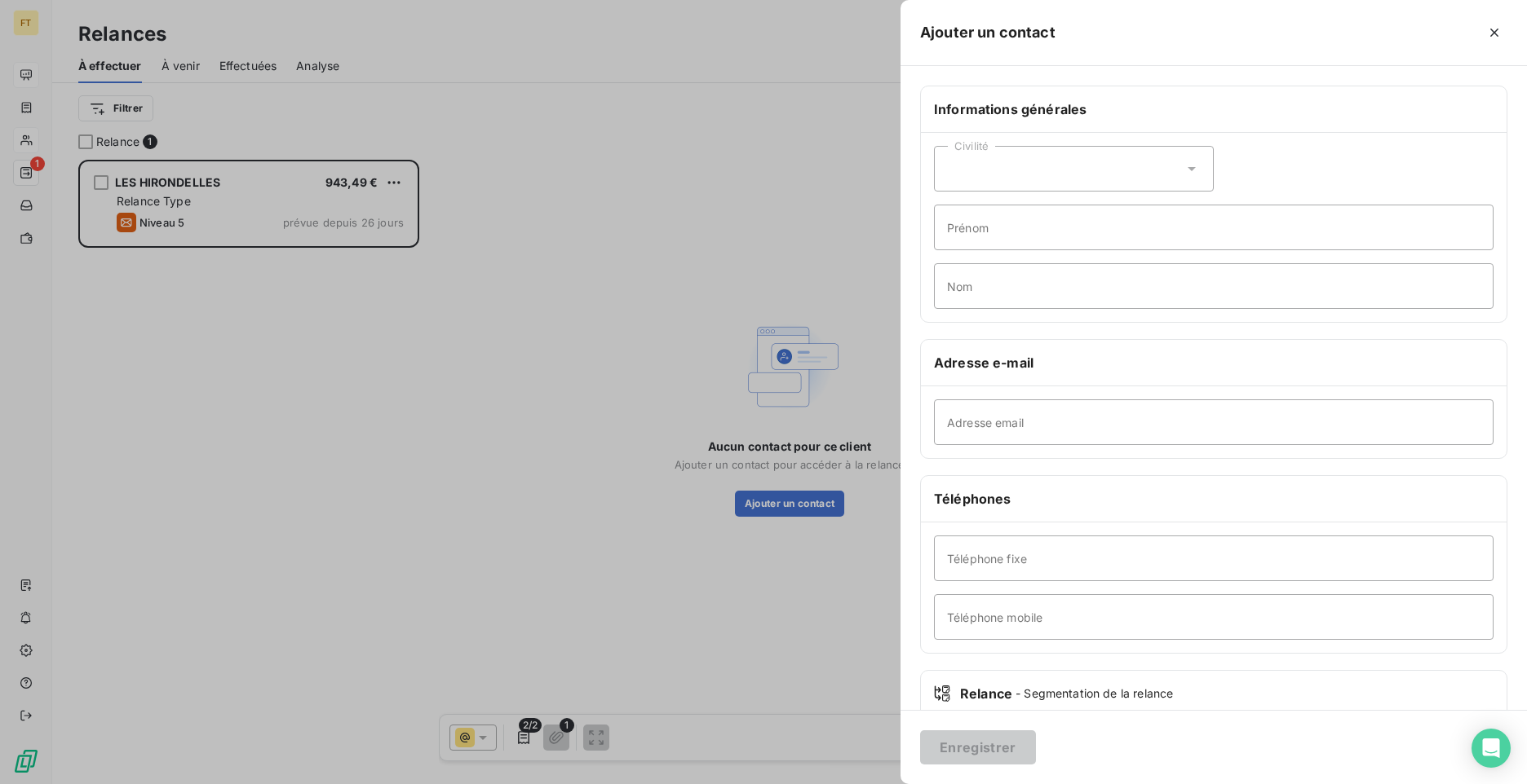
click at [984, 159] on div "Civilité" at bounding box center [1074, 168] width 280 height 45
click at [993, 244] on span "Monsieur" at bounding box center [991, 239] width 49 height 15
click at [986, 237] on input "Prénom" at bounding box center [1214, 227] width 560 height 45
type input "[PERSON_NAME]"
type input "PLISSON"
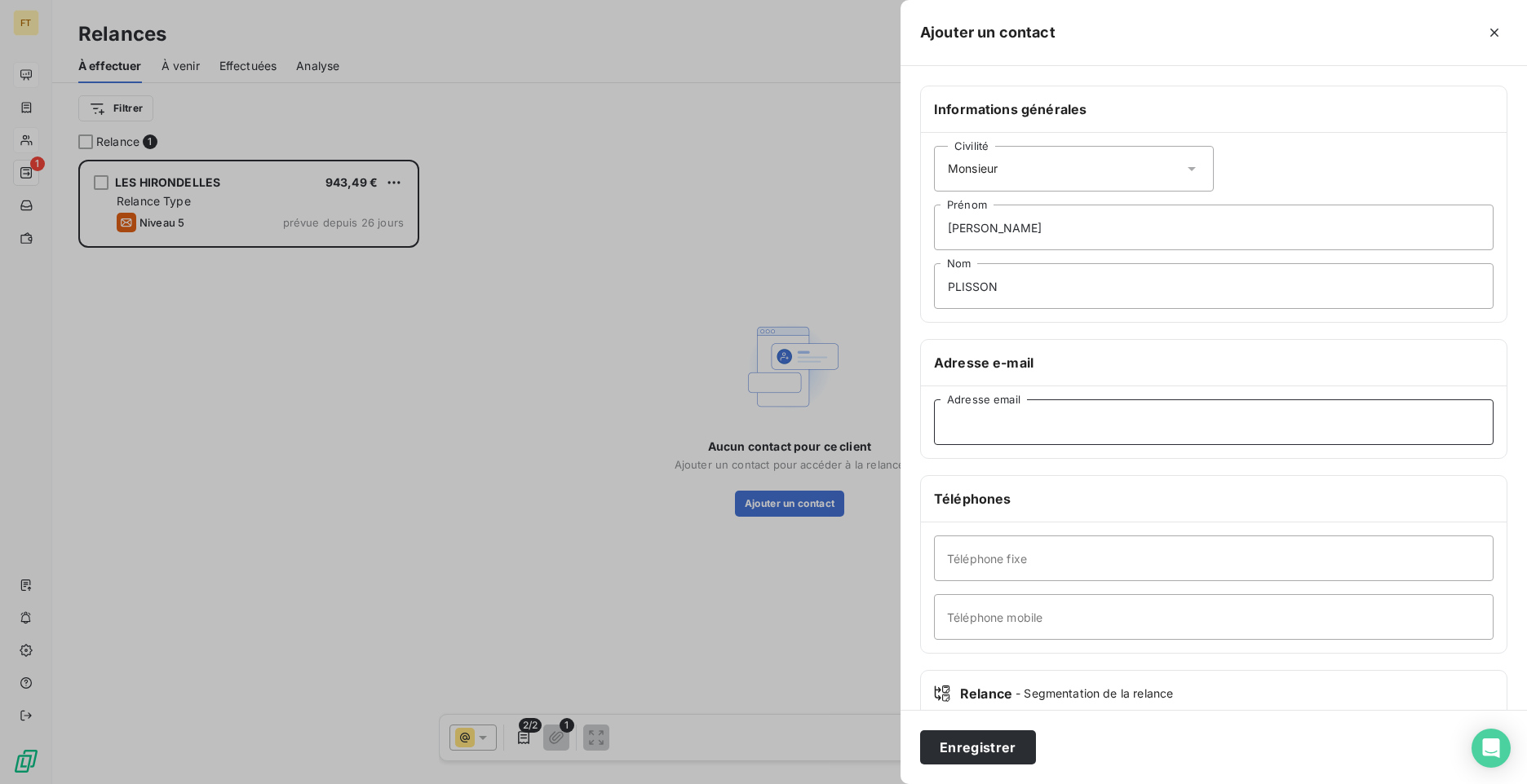
click at [939, 411] on input "Adresse email" at bounding box center [1214, 422] width 560 height 45
paste input "[PERSON_NAME][EMAIL_ADDRESS][DOMAIN_NAME]"
type input "[PERSON_NAME][EMAIL_ADDRESS][DOMAIN_NAME]"
click at [979, 751] on button "Enregistrer" at bounding box center [978, 748] width 116 height 34
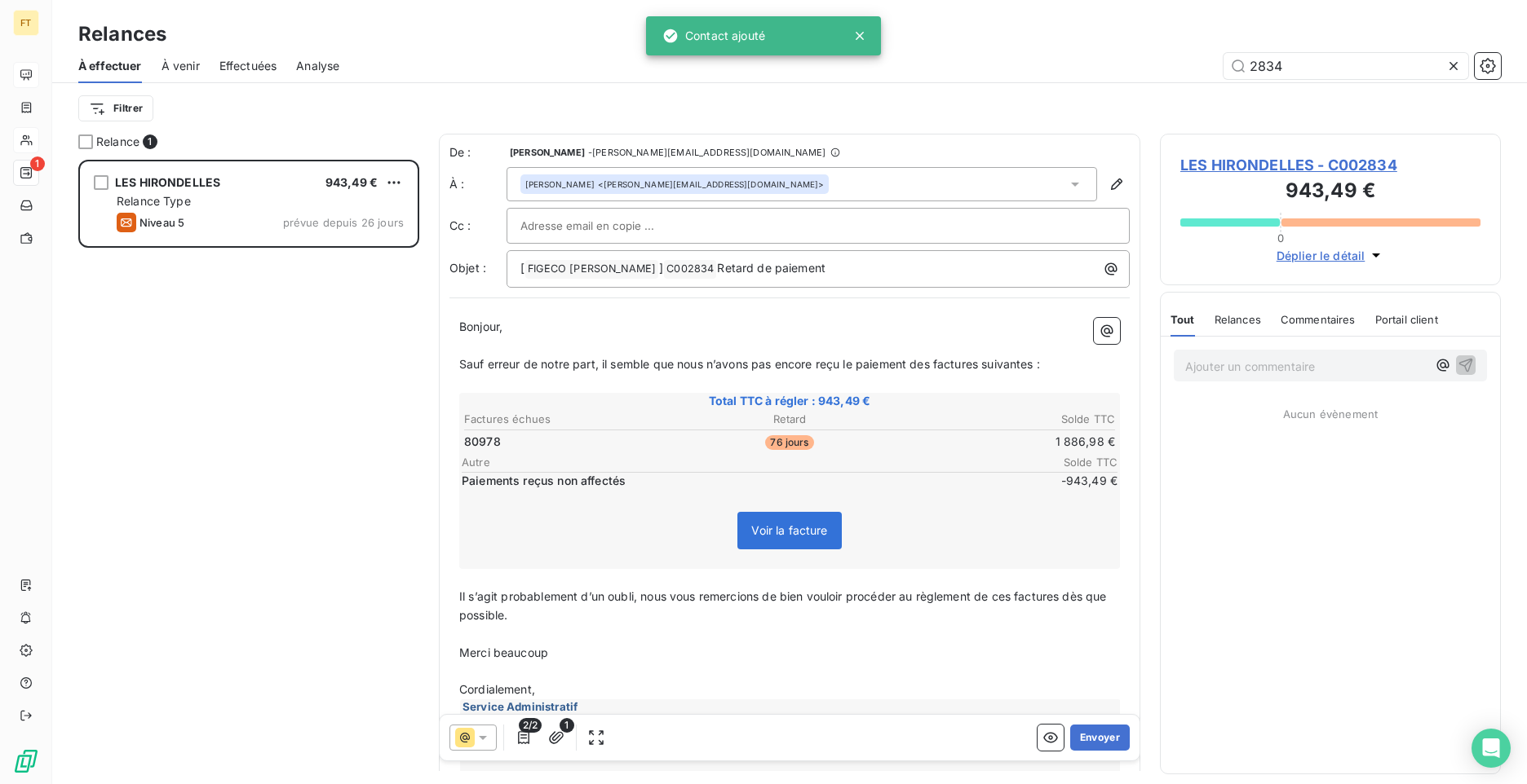
click at [480, 735] on icon at bounding box center [483, 738] width 16 height 16
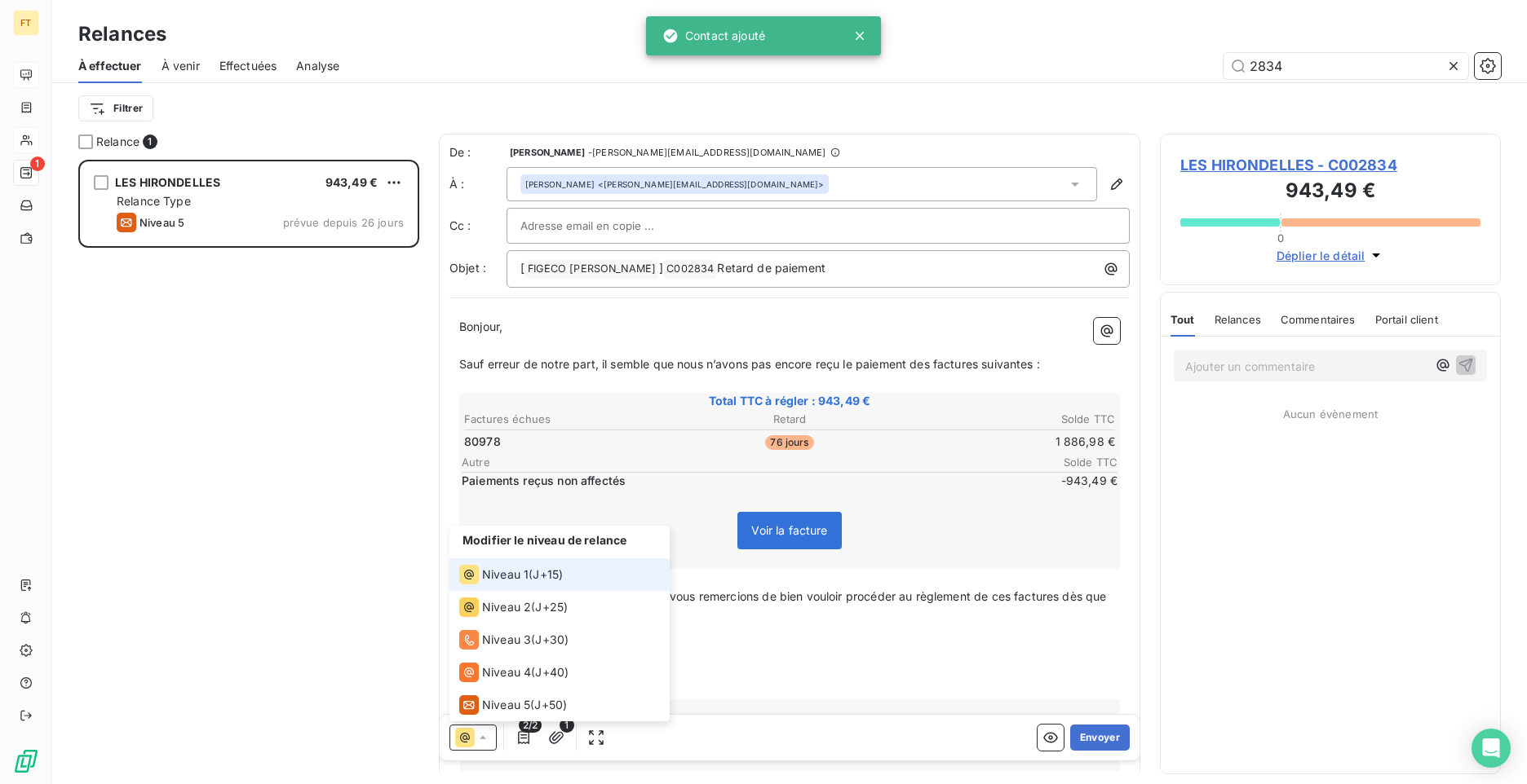
click at [525, 572] on span "Niveau 1" at bounding box center [505, 575] width 46 height 16
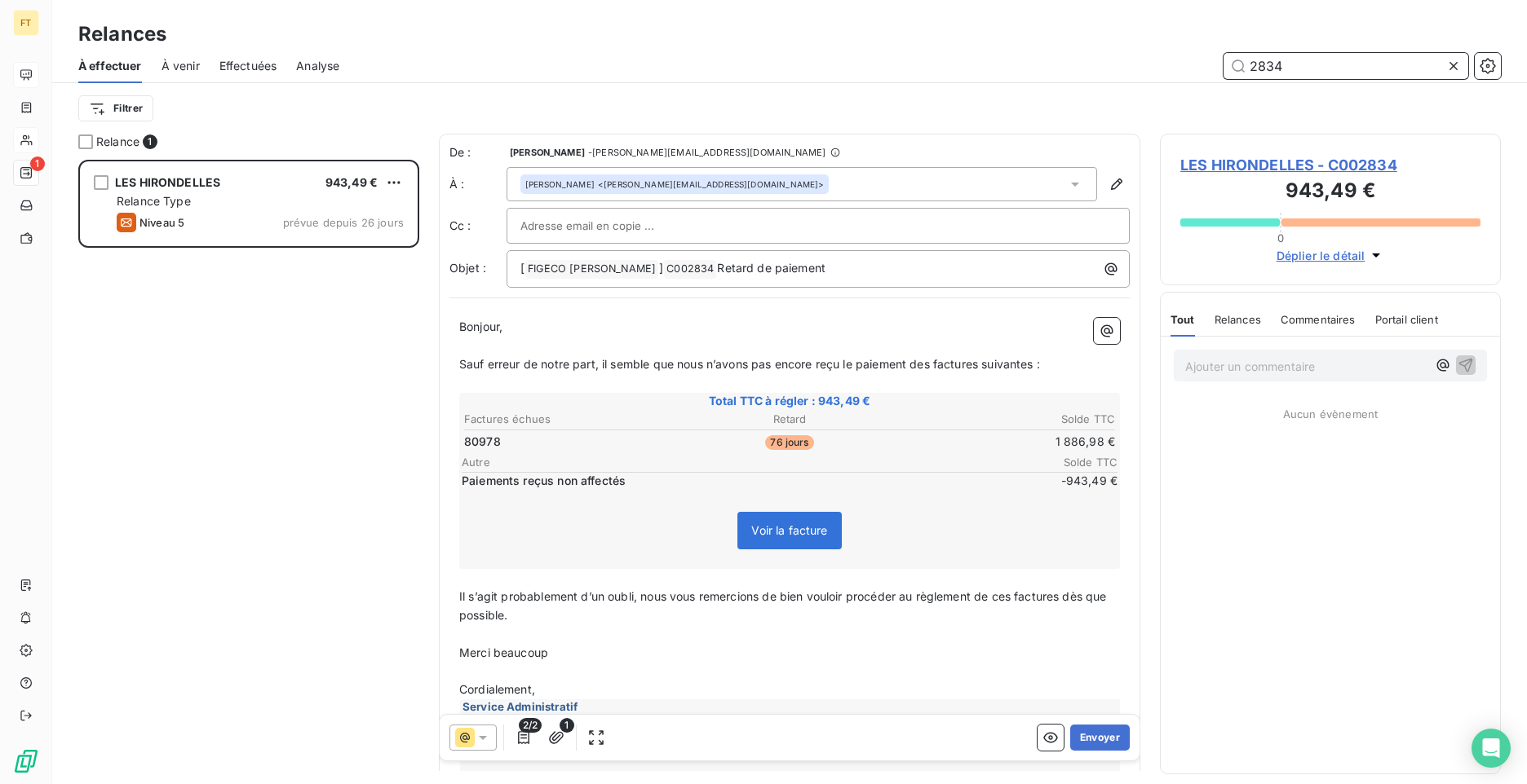
drag, startPoint x: 1287, startPoint y: 67, endPoint x: 1175, endPoint y: 58, distance: 112.4
click at [1195, 60] on div "2834" at bounding box center [930, 66] width 1142 height 26
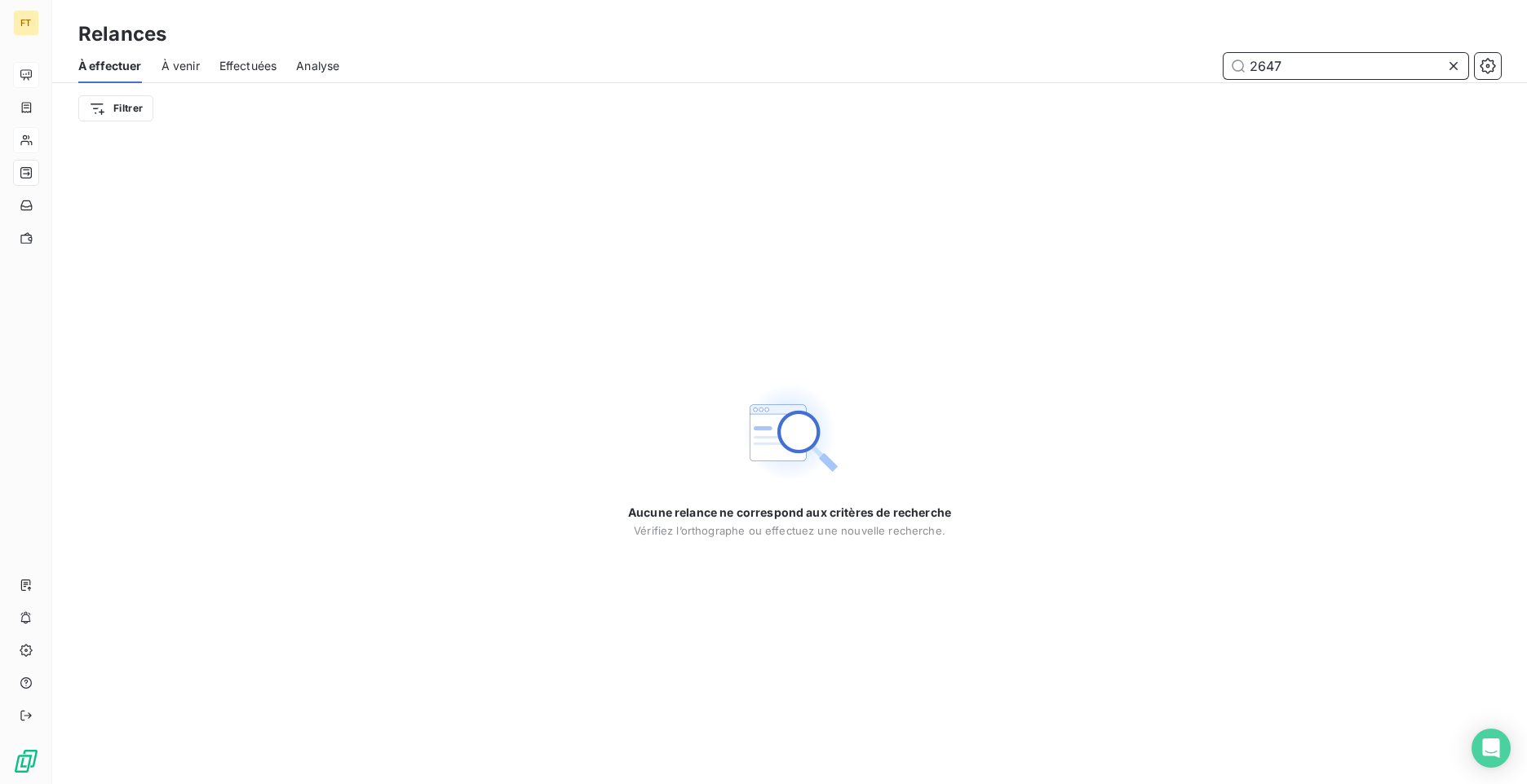
type input "2647"
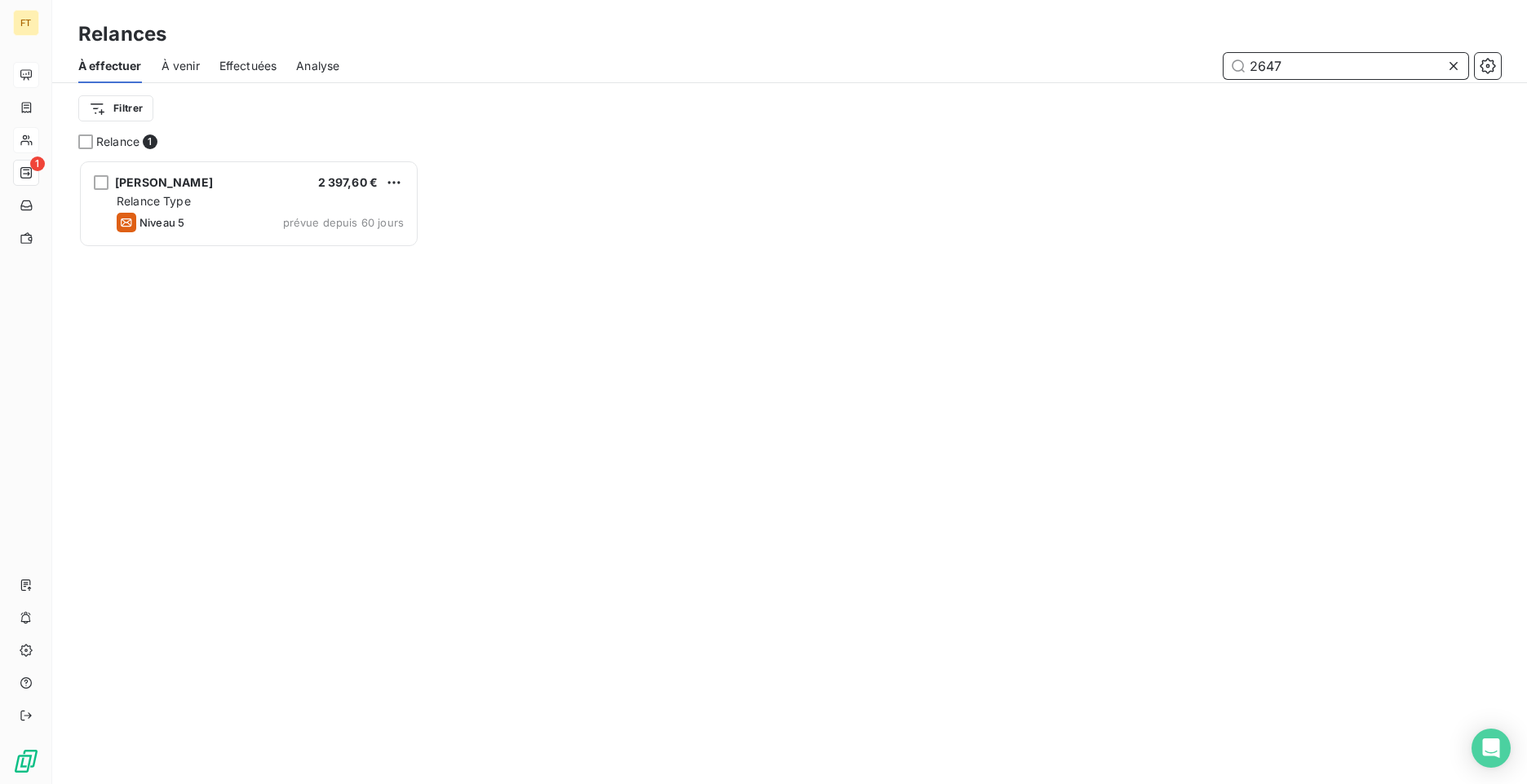
scroll to position [612, 328]
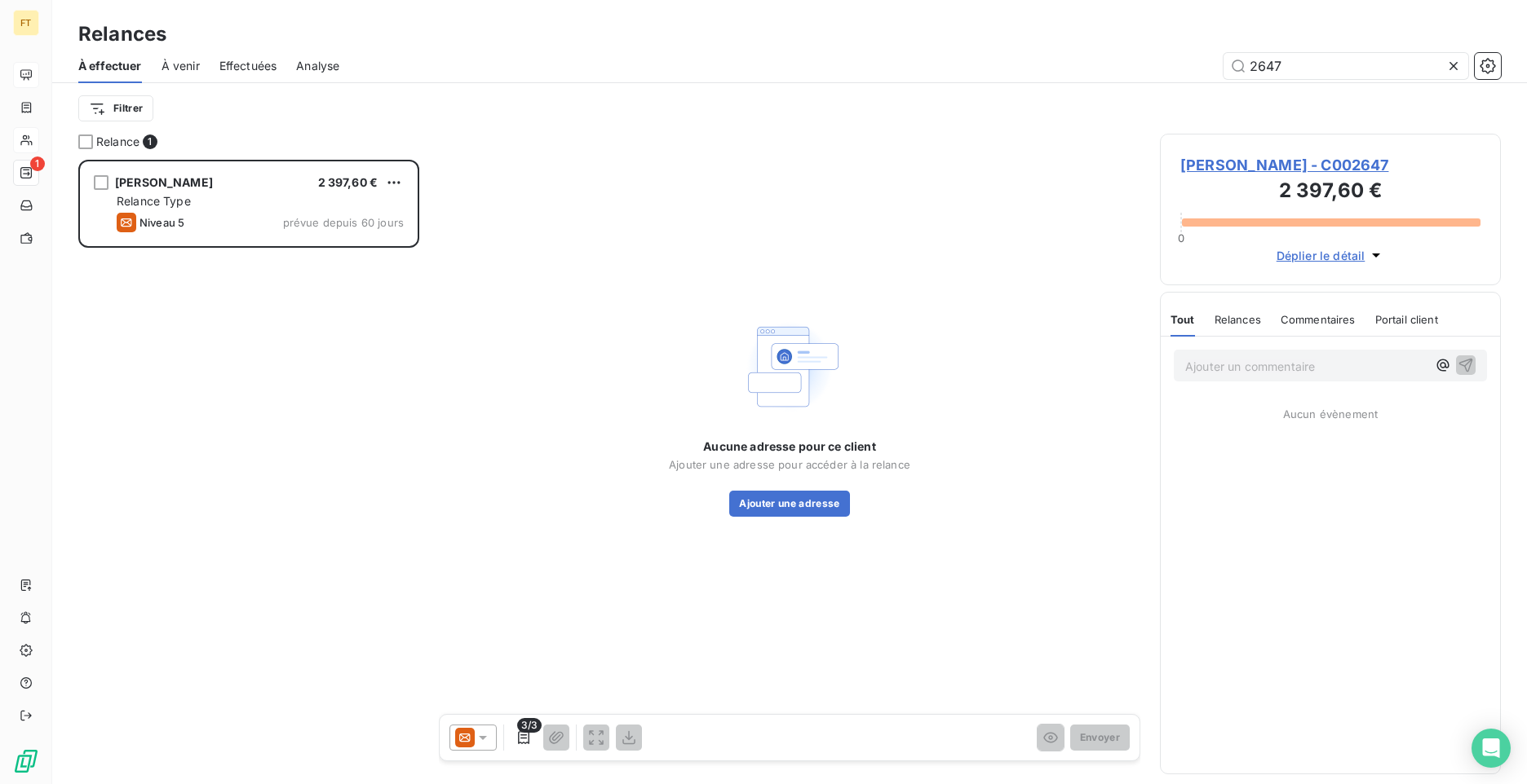
click at [472, 727] on div at bounding box center [473, 738] width 47 height 26
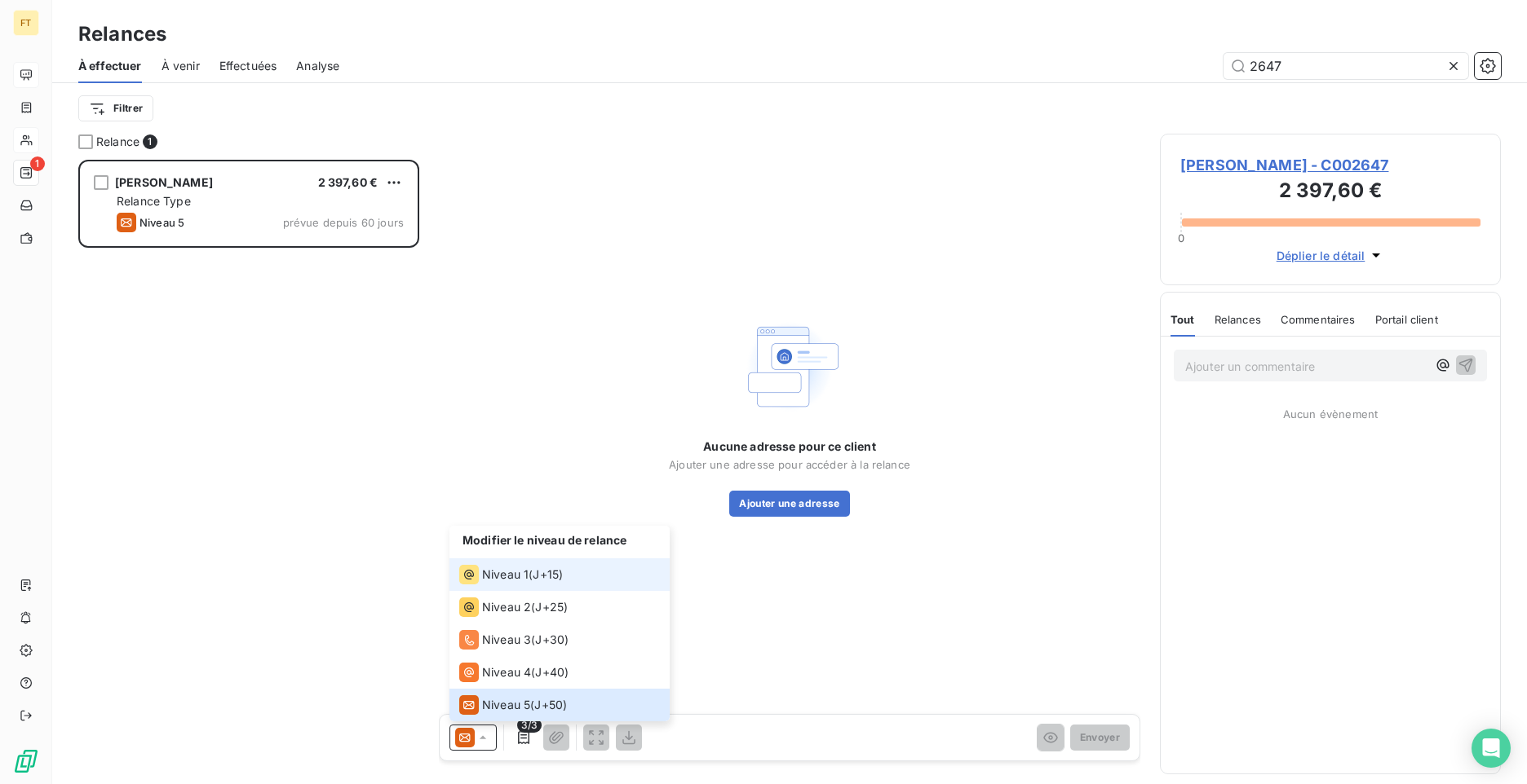
click at [506, 573] on span "Niveau 1" at bounding box center [505, 575] width 46 height 16
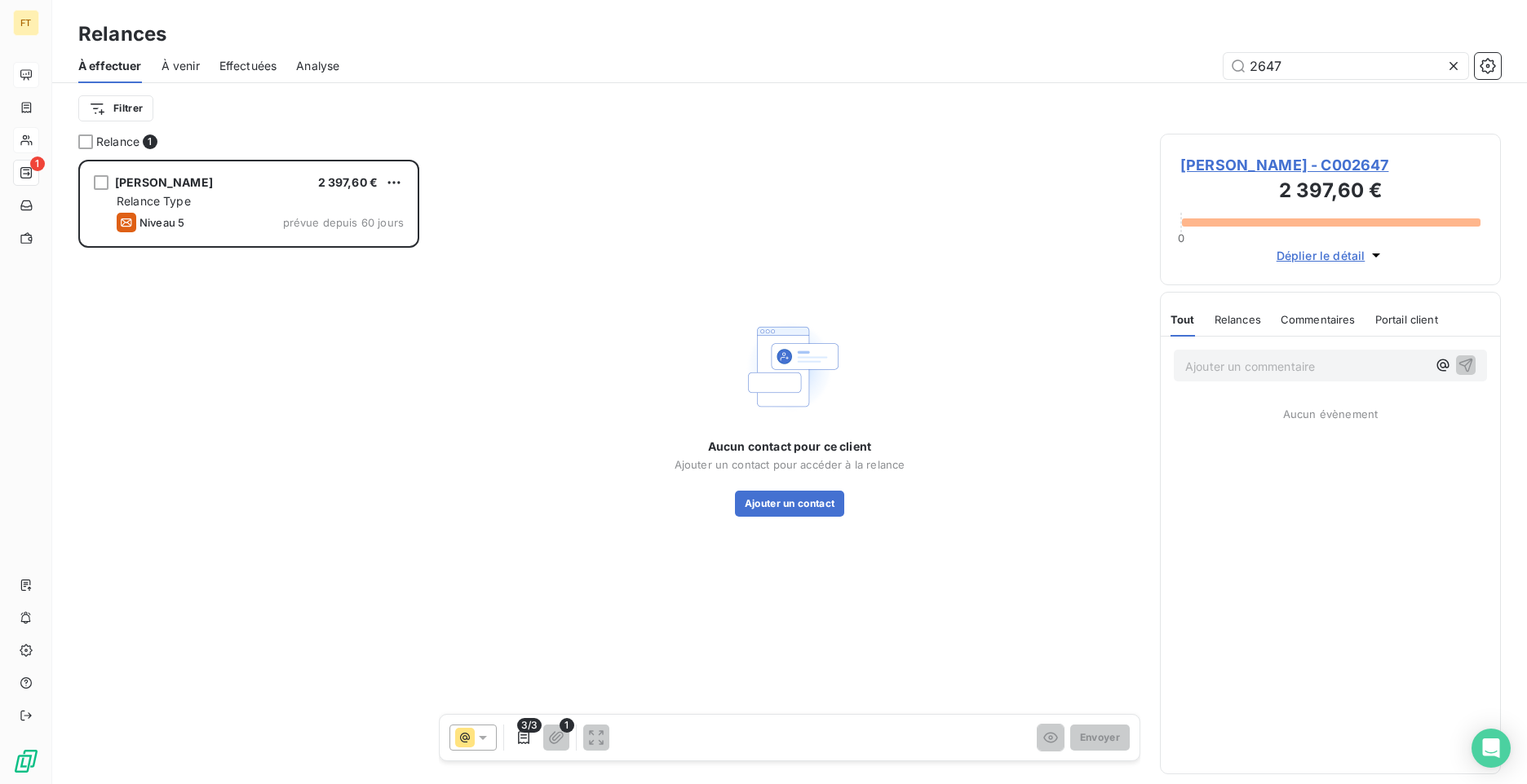
click at [791, 489] on div "Aucun contact pour ce client Ajouter un contact pour accéder à la relance Ajout…" at bounding box center [790, 477] width 231 height 79
click at [793, 510] on button "Ajouter un contact" at bounding box center [790, 504] width 110 height 26
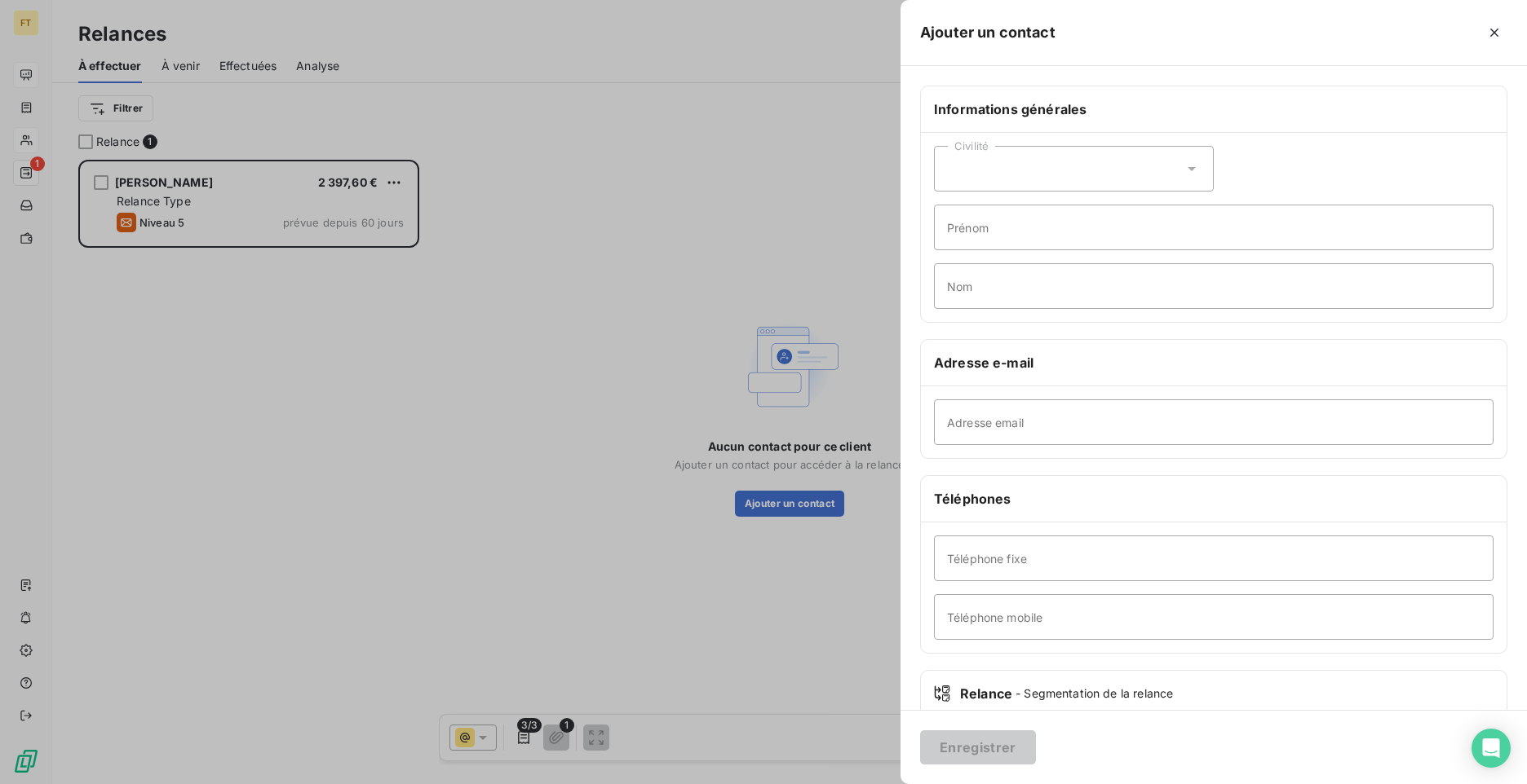
click at [1014, 164] on div "Civilité" at bounding box center [1074, 168] width 280 height 45
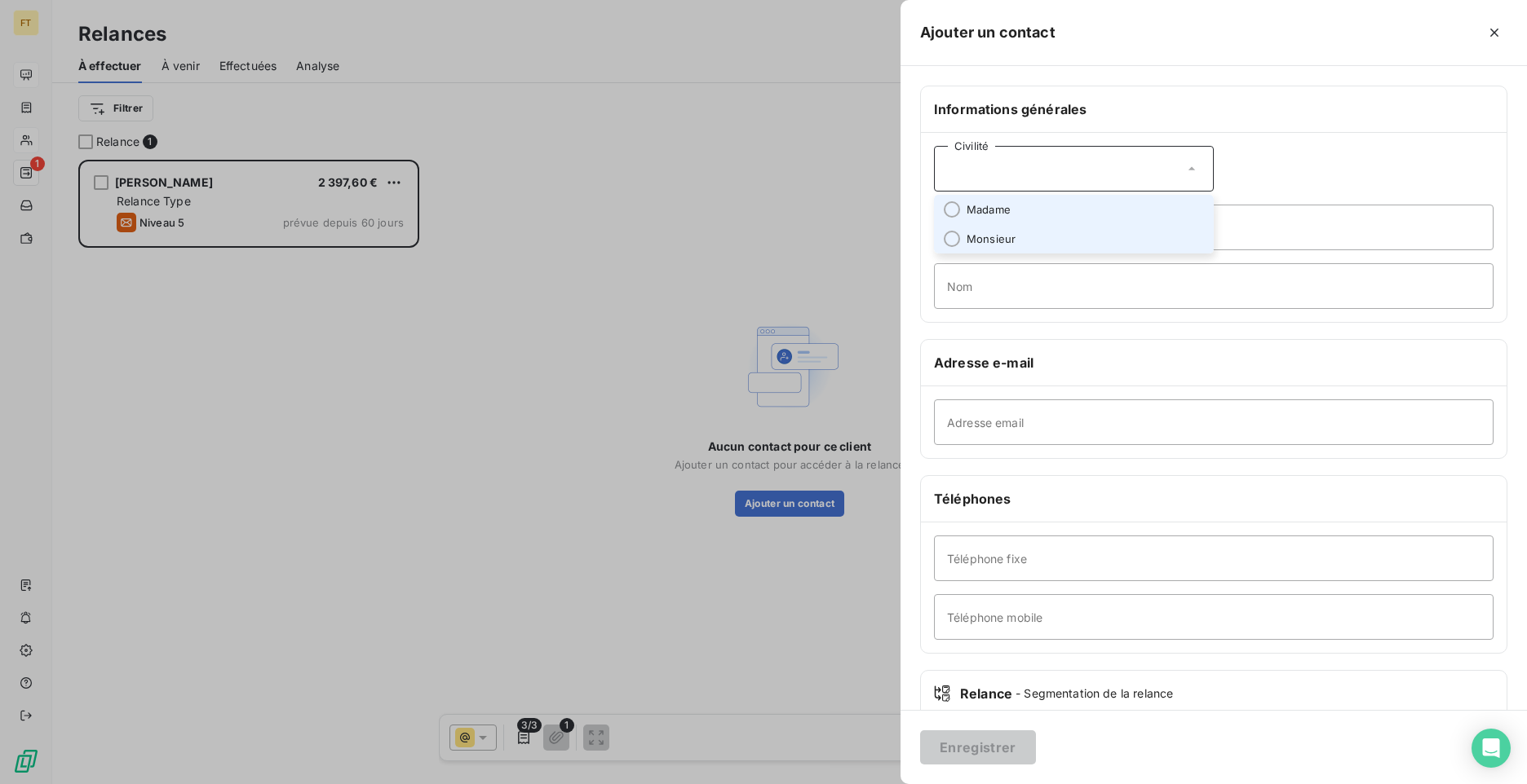
click at [1009, 239] on span "Monsieur" at bounding box center [991, 239] width 49 height 15
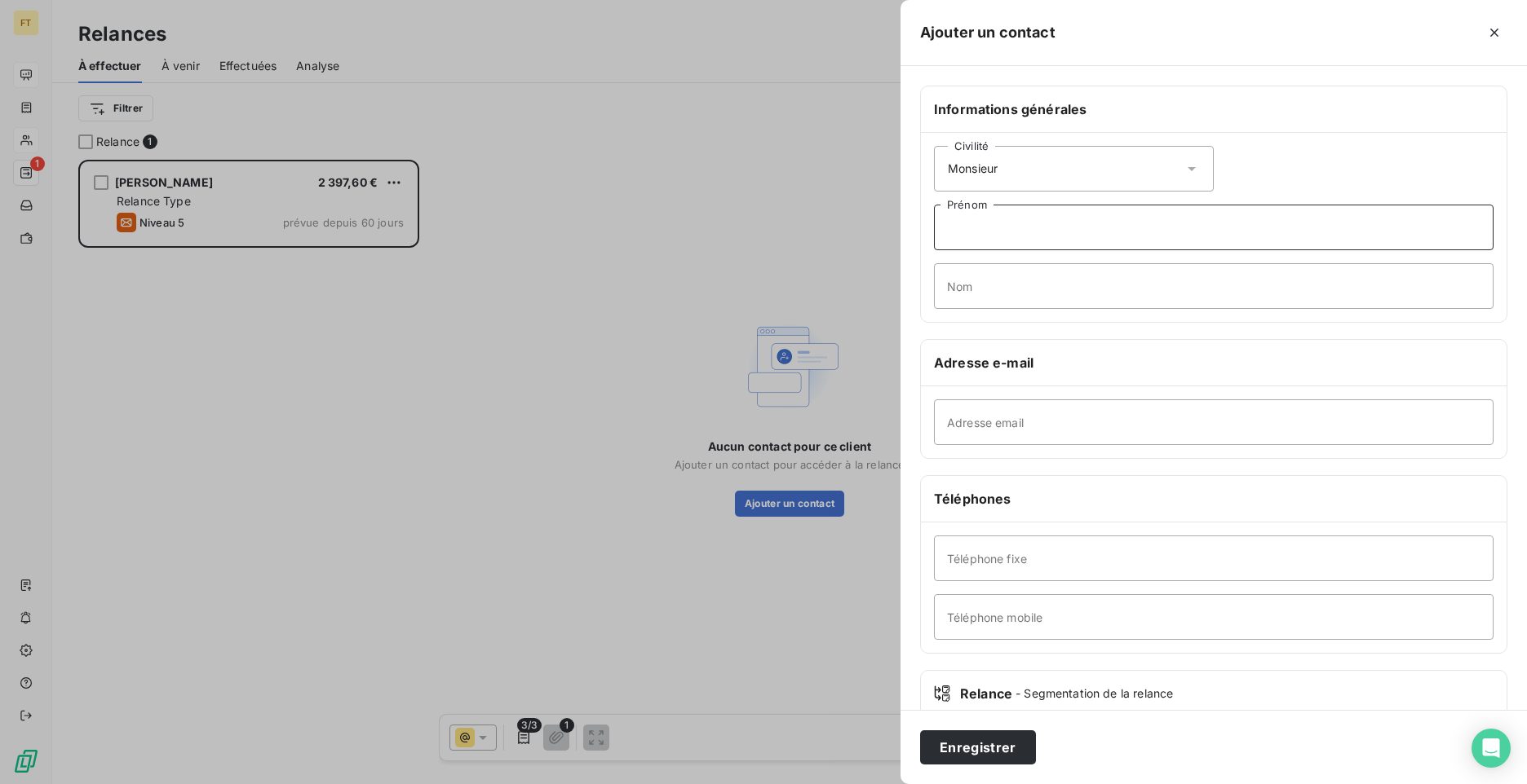
click at [982, 237] on input "Prénom" at bounding box center [1214, 227] width 560 height 45
type input "[PERSON_NAME]"
type input "DUTOUR"
click at [1084, 417] on input "Adresse email" at bounding box center [1214, 422] width 560 height 45
paste input "[EMAIL_ADDRESS][DOMAIN_NAME]"
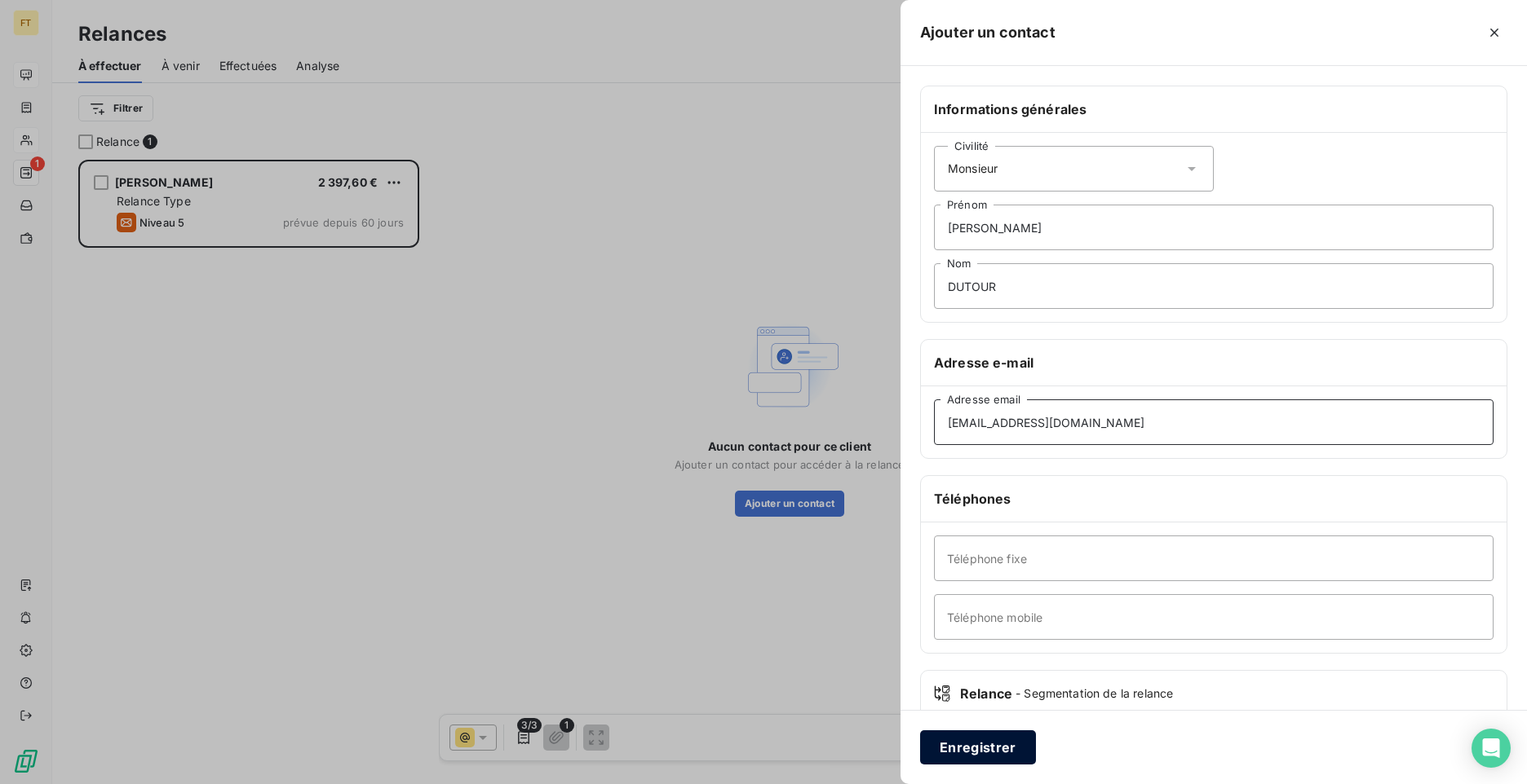
type input "[EMAIL_ADDRESS][DOMAIN_NAME]"
click at [983, 743] on button "Enregistrer" at bounding box center [978, 748] width 116 height 34
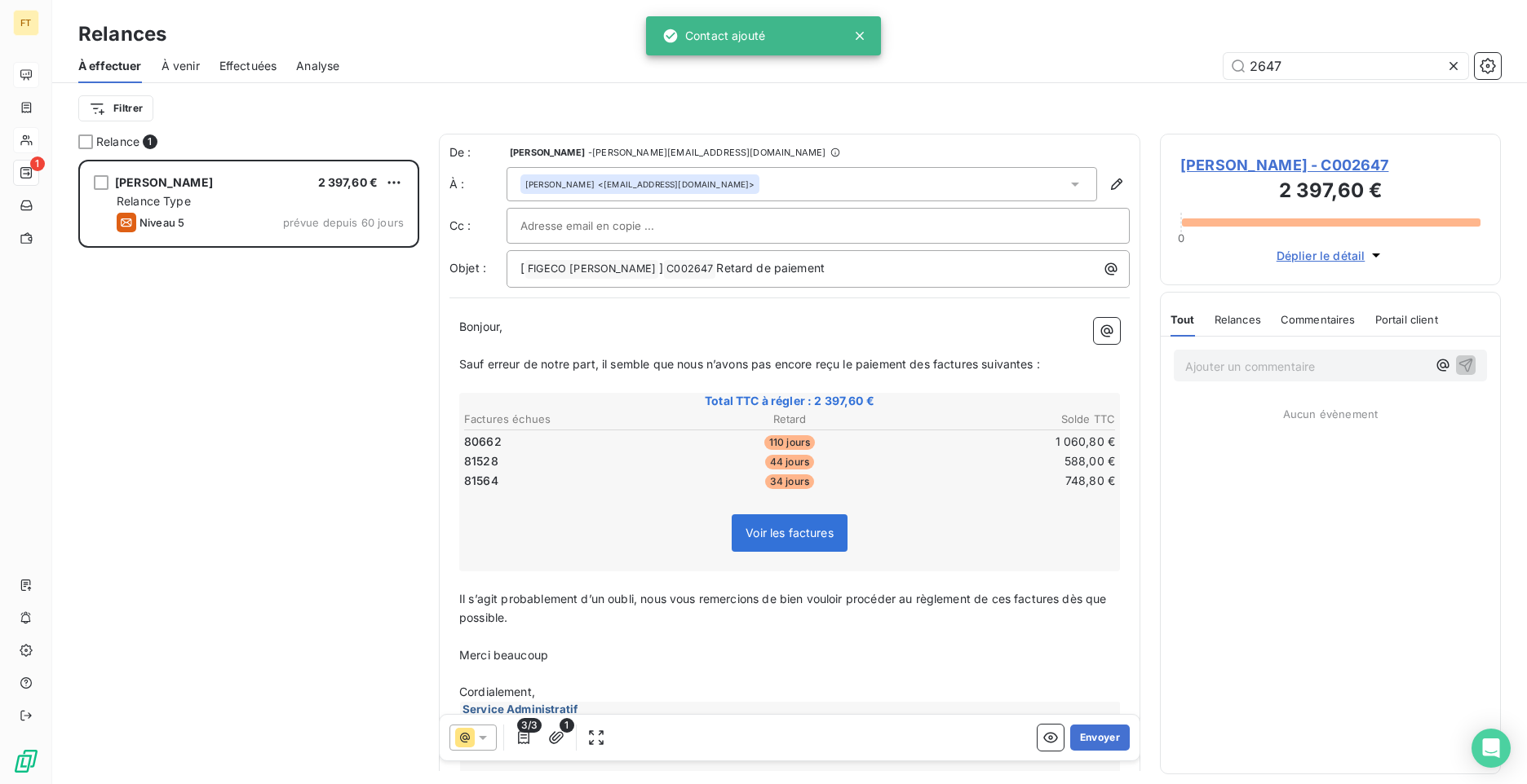
click at [474, 749] on div at bounding box center [473, 738] width 47 height 26
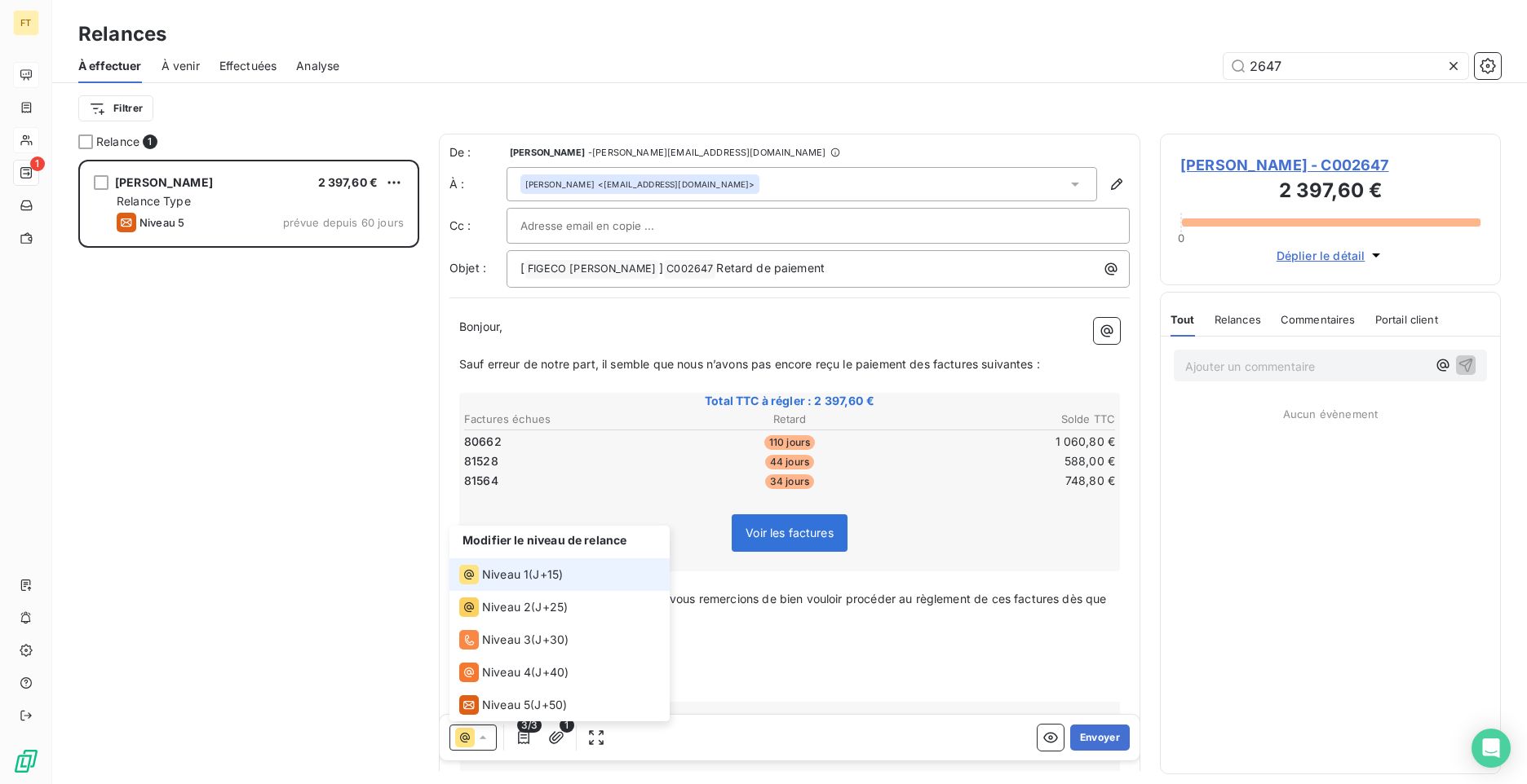
click at [474, 749] on div at bounding box center [473, 738] width 47 height 26
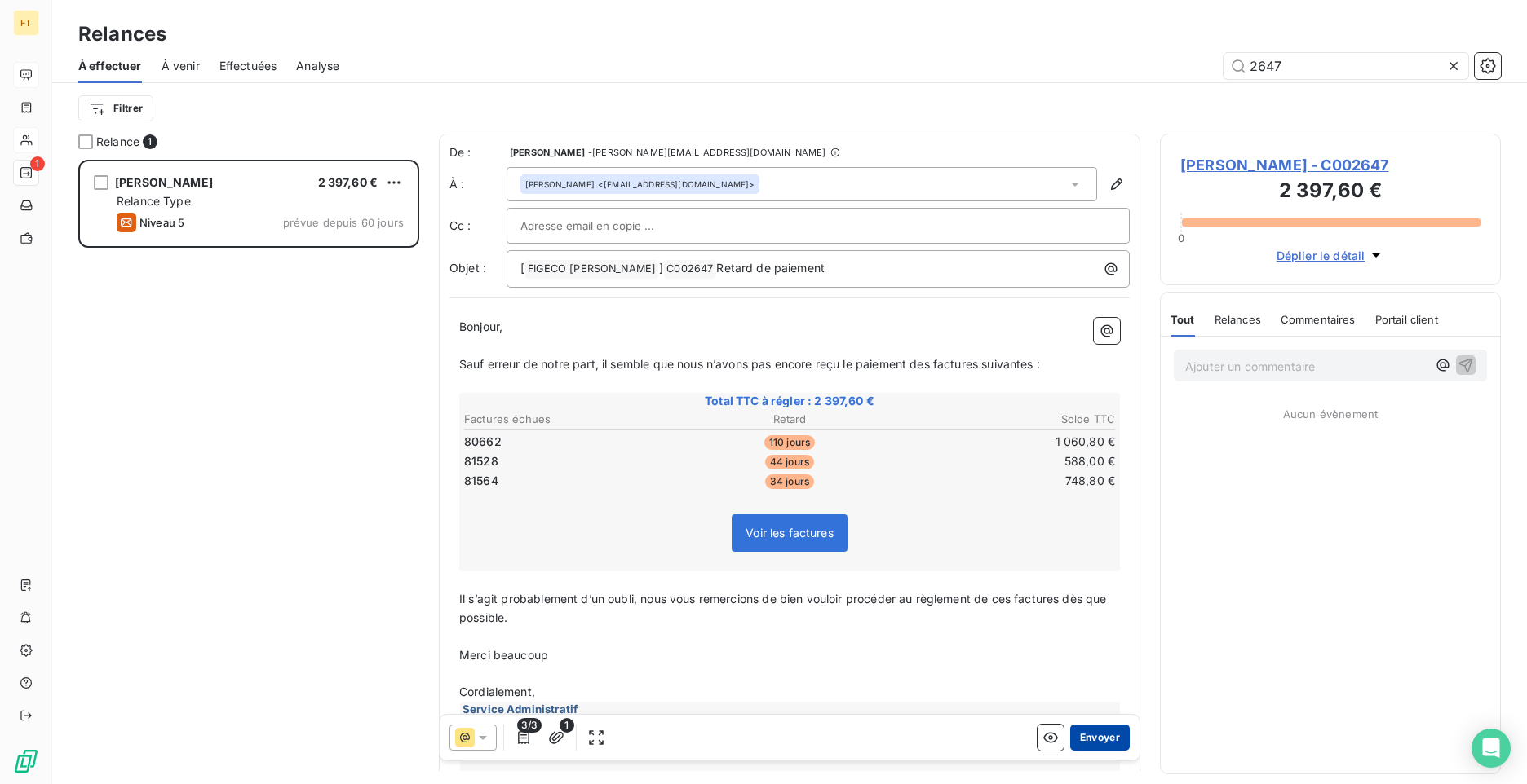
click at [1096, 742] on button "Envoyer" at bounding box center [1100, 738] width 60 height 26
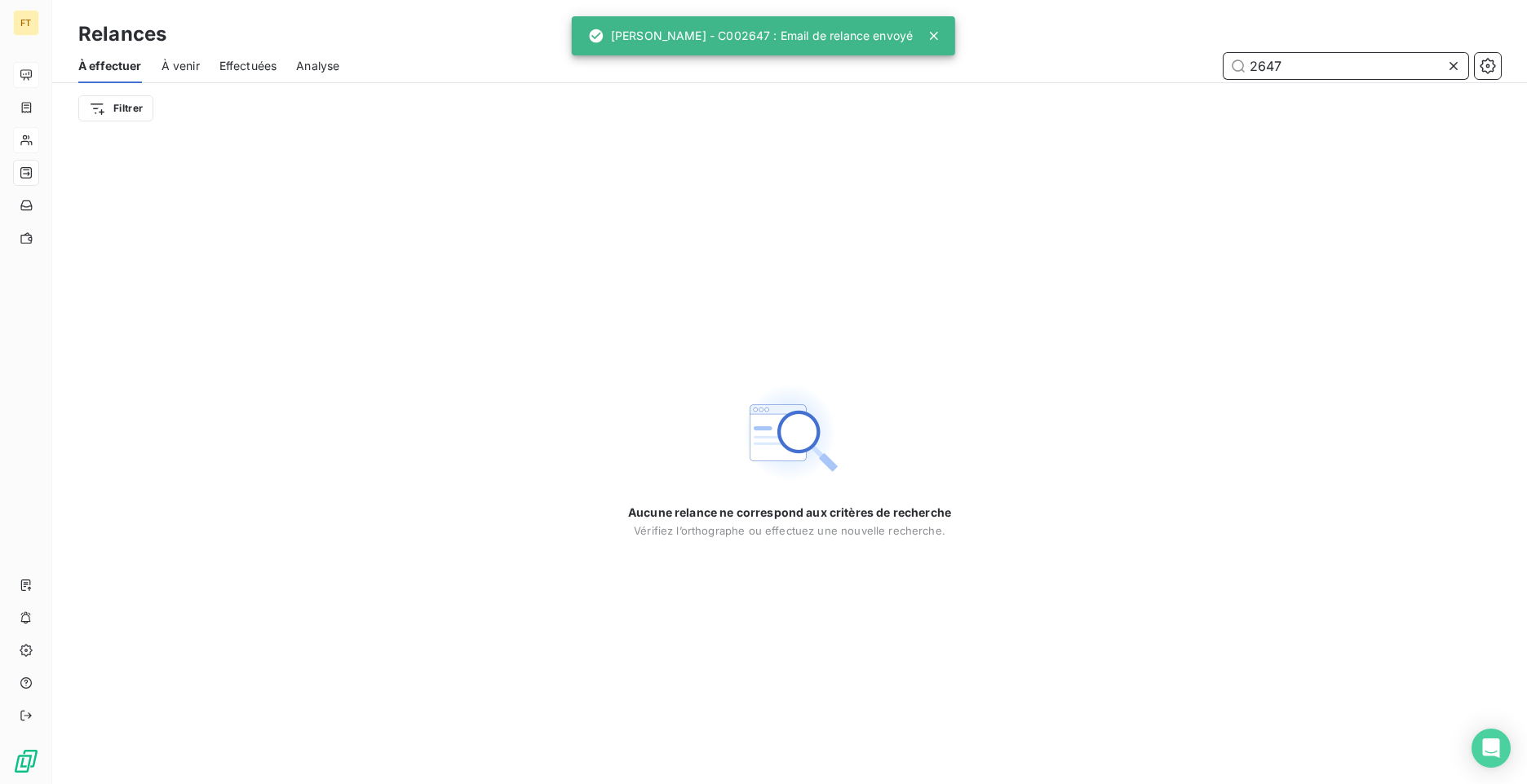
drag, startPoint x: 1290, startPoint y: 68, endPoint x: 1162, endPoint y: 44, distance: 130.2
click at [1183, 45] on div "Relances À effectuer À venir Effectuées Analyse 2647 Filtrer" at bounding box center [790, 67] width 1475 height 134
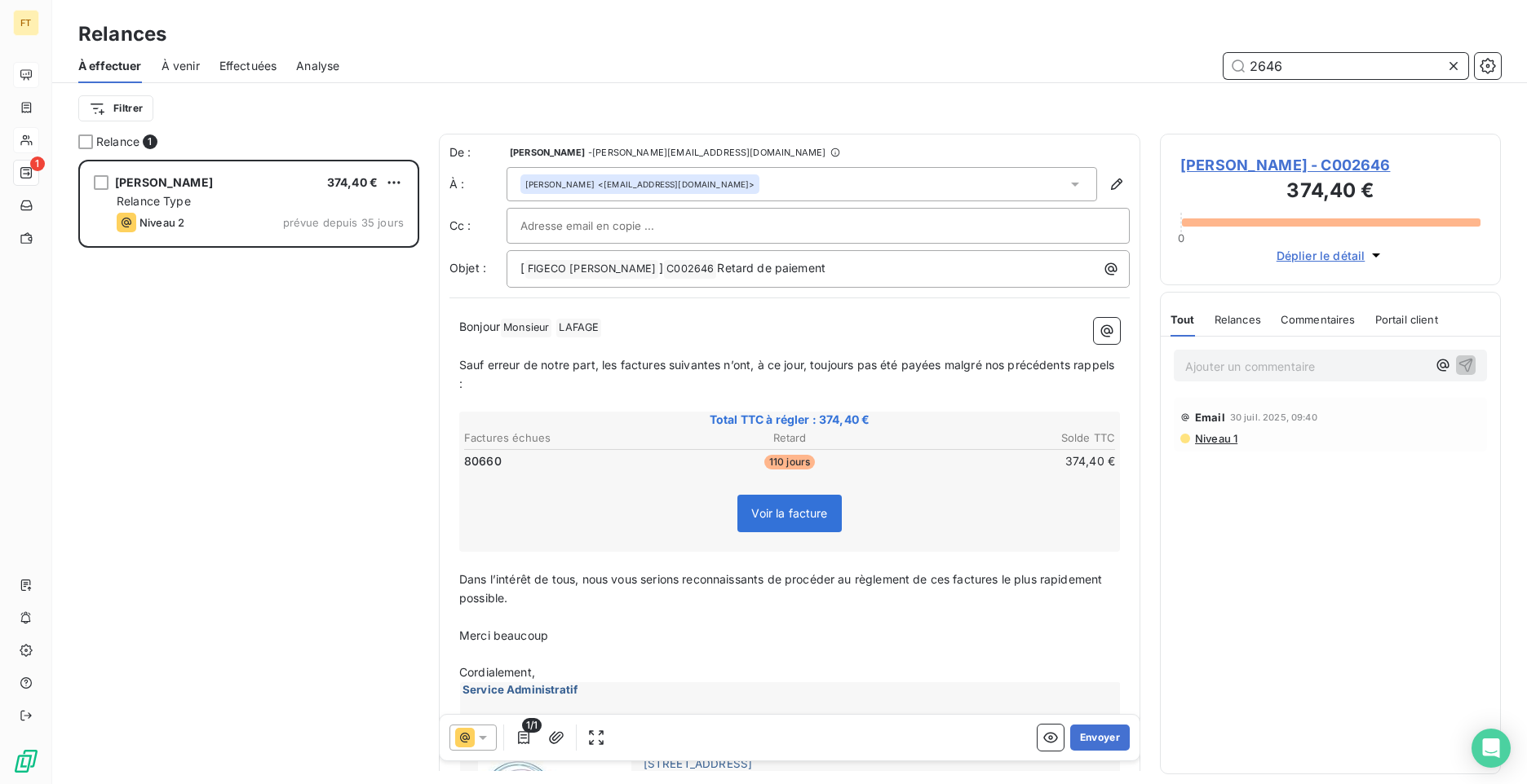
scroll to position [612, 328]
click at [471, 742] on icon at bounding box center [465, 738] width 20 height 20
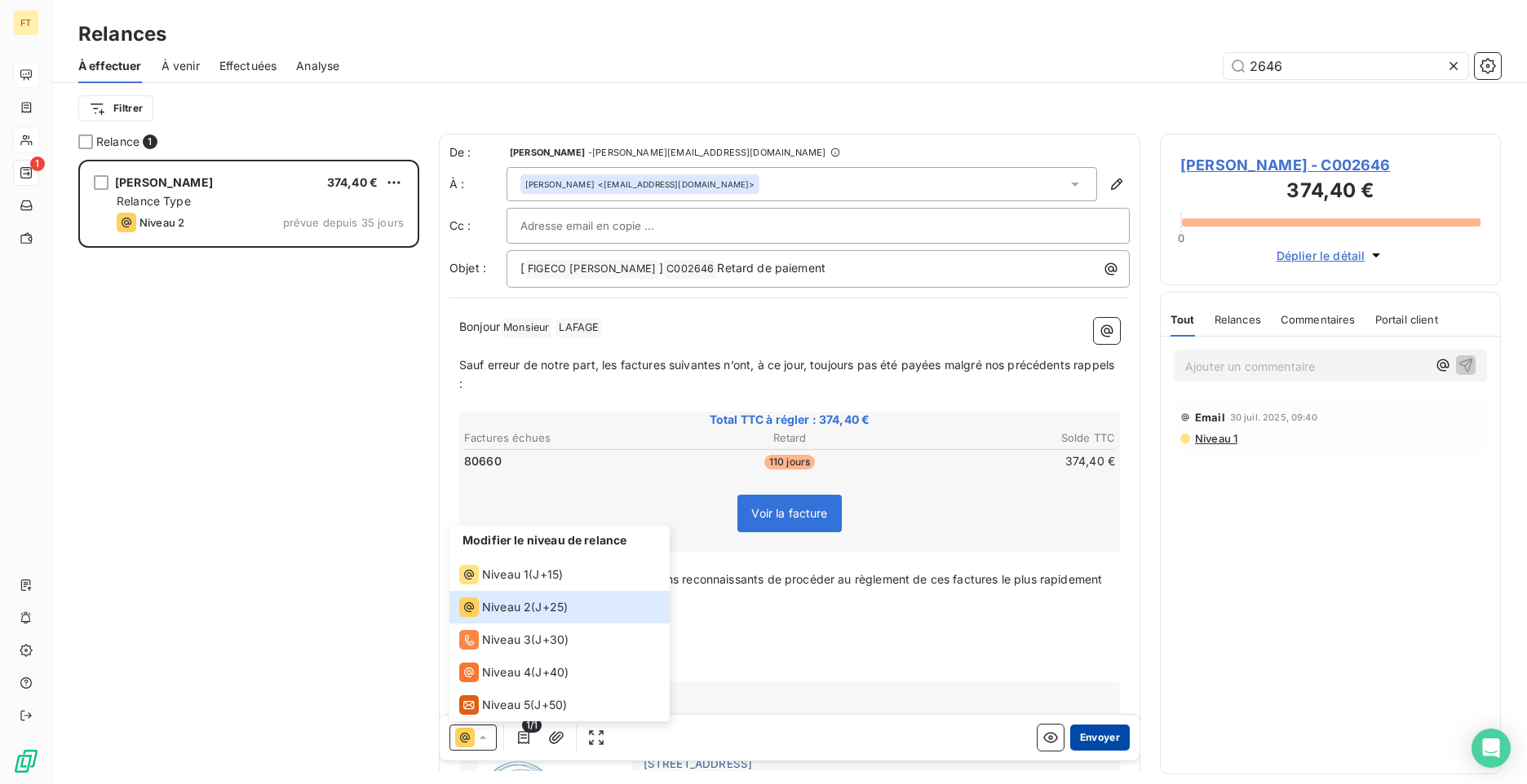
click at [1103, 731] on button "Envoyer" at bounding box center [1100, 738] width 60 height 26
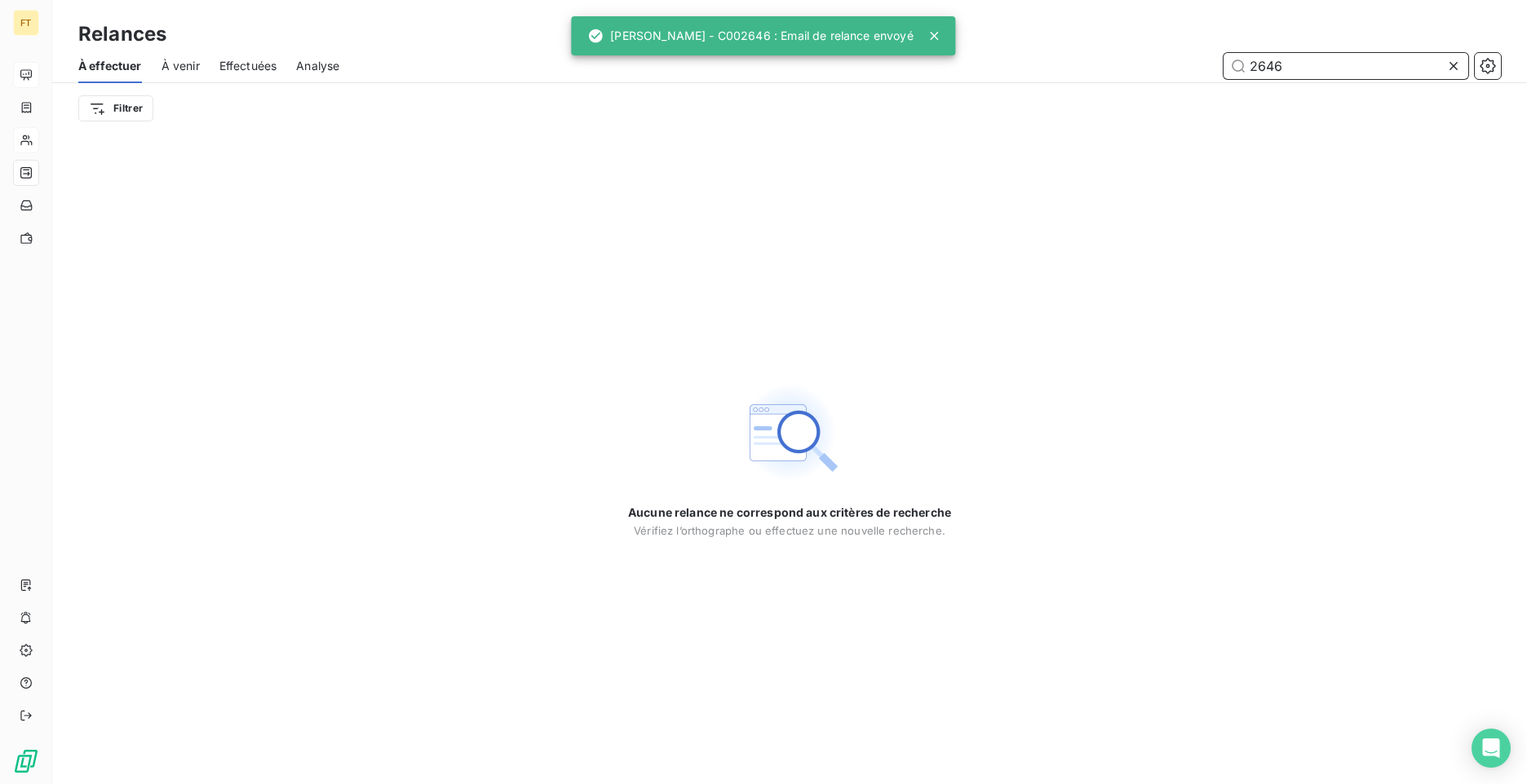
drag, startPoint x: 1287, startPoint y: 70, endPoint x: 1217, endPoint y: 74, distance: 70.1
click at [1217, 74] on div "2646" at bounding box center [930, 66] width 1142 height 26
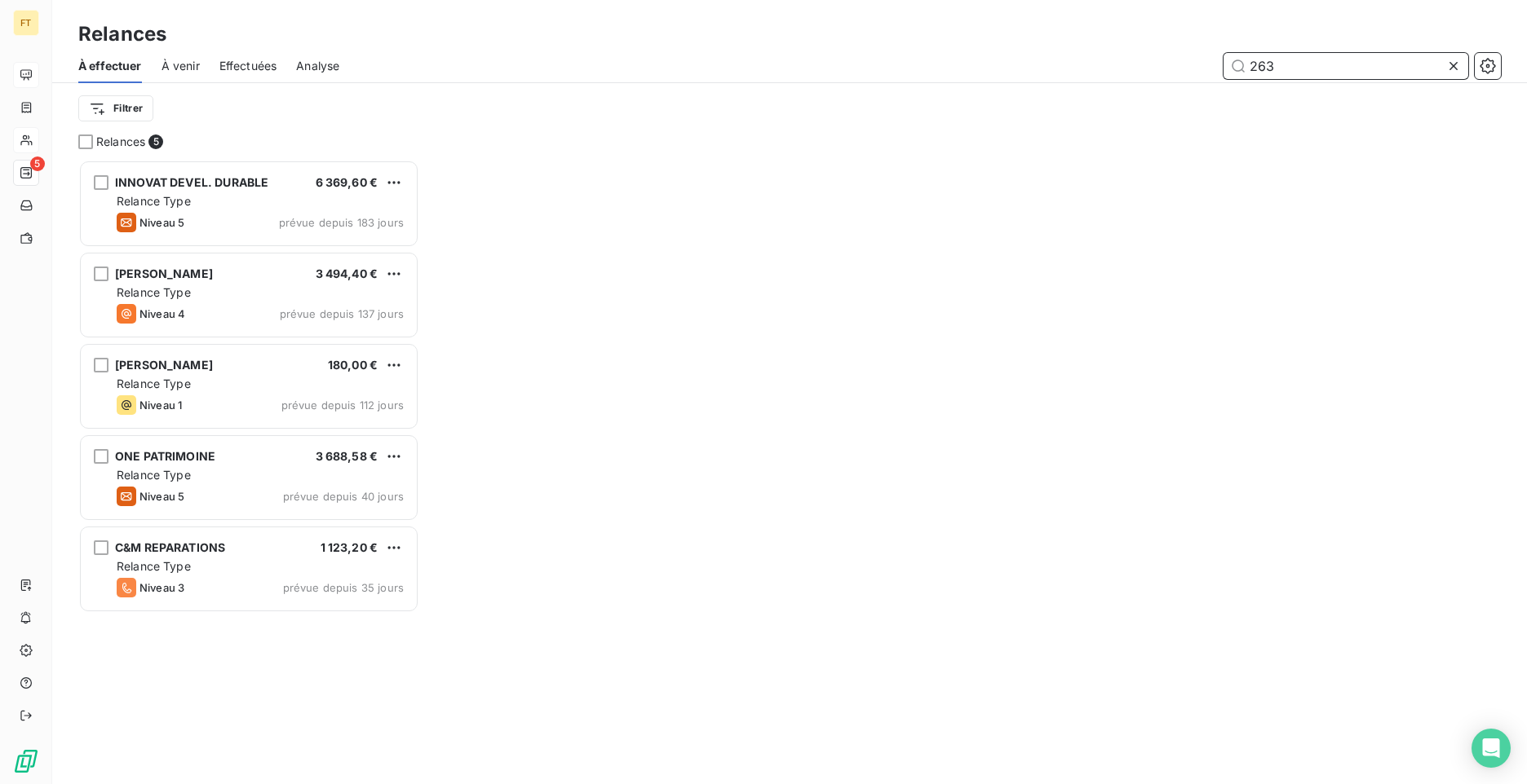
scroll to position [612, 328]
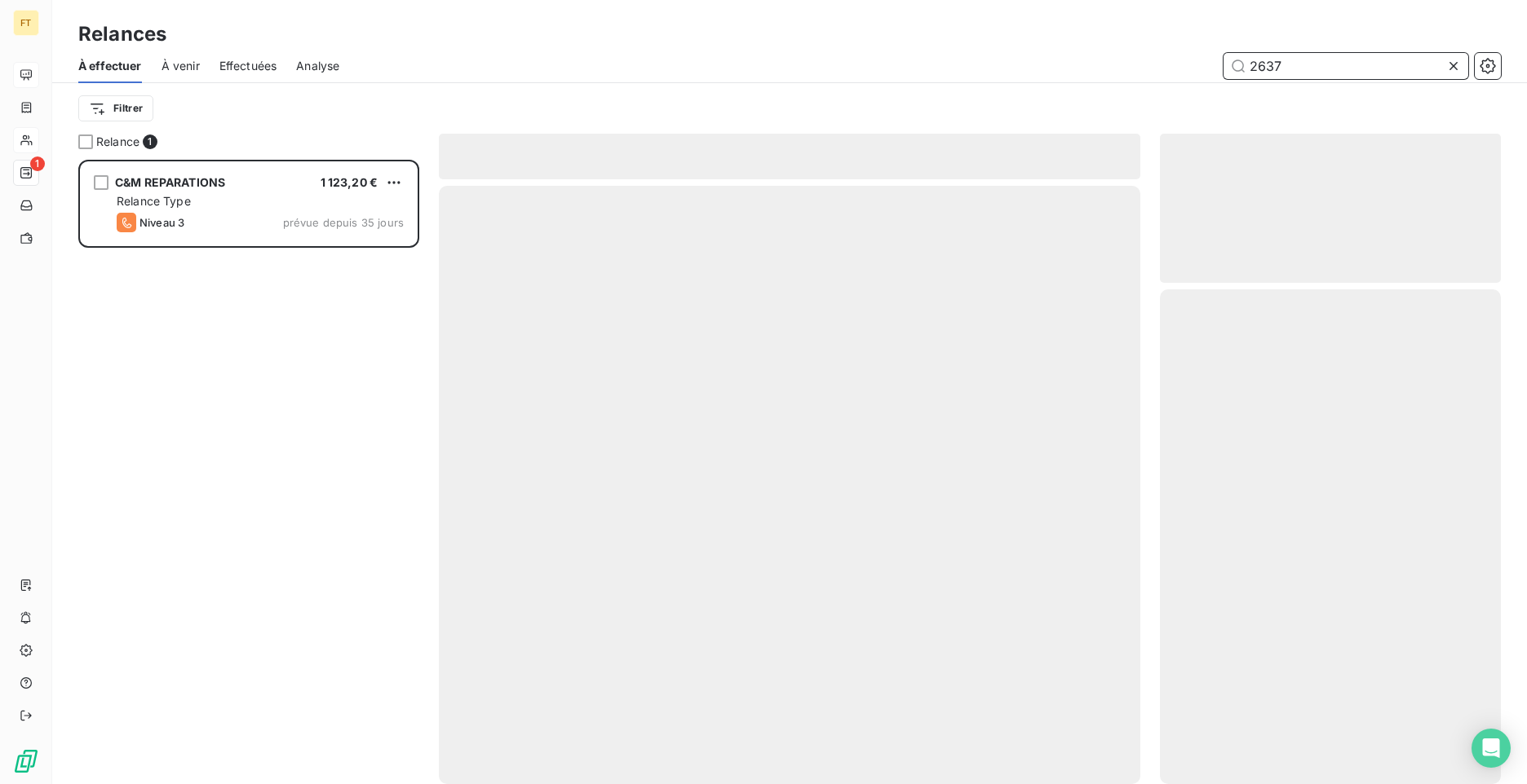
scroll to position [612, 328]
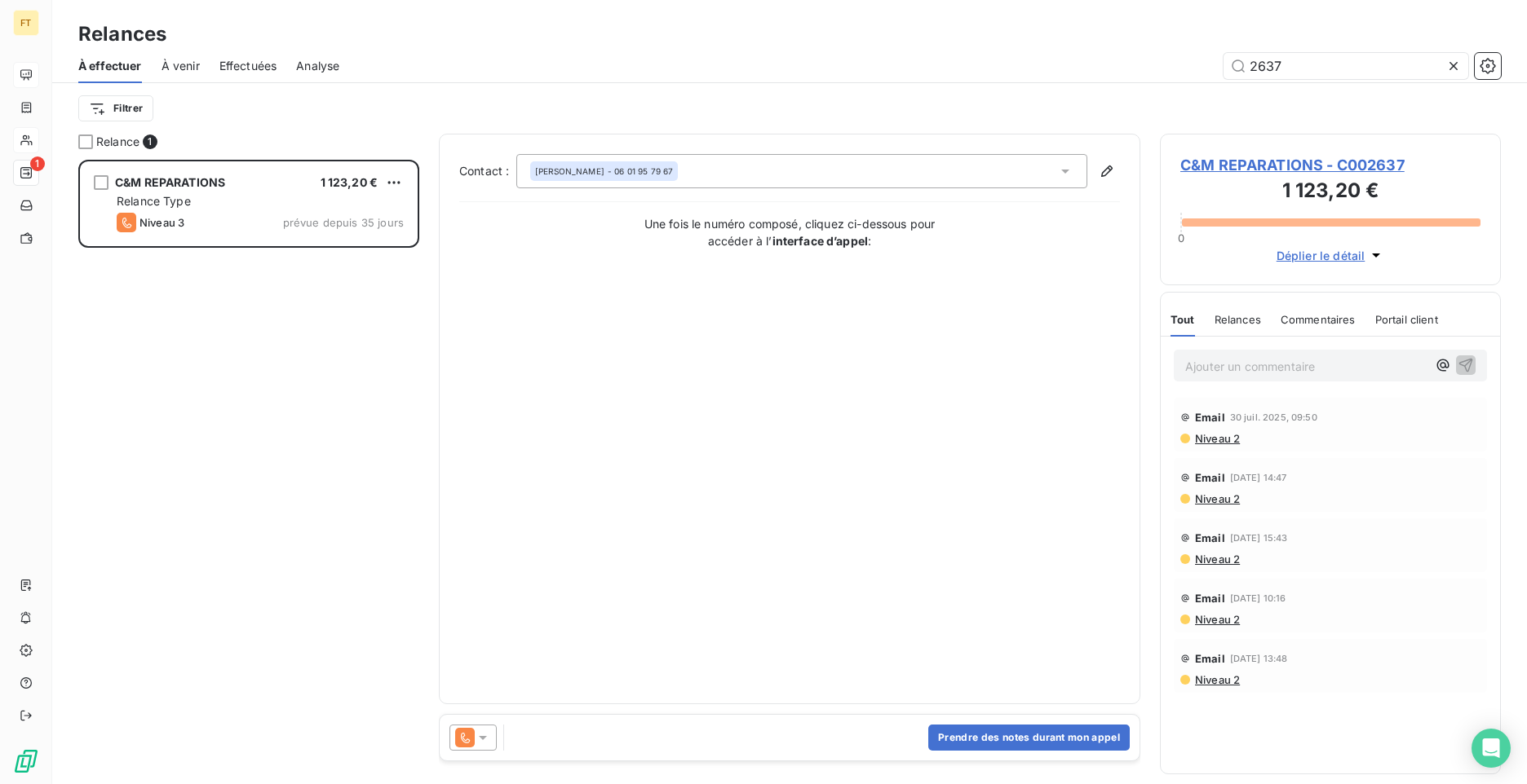
click at [483, 743] on icon at bounding box center [483, 738] width 16 height 16
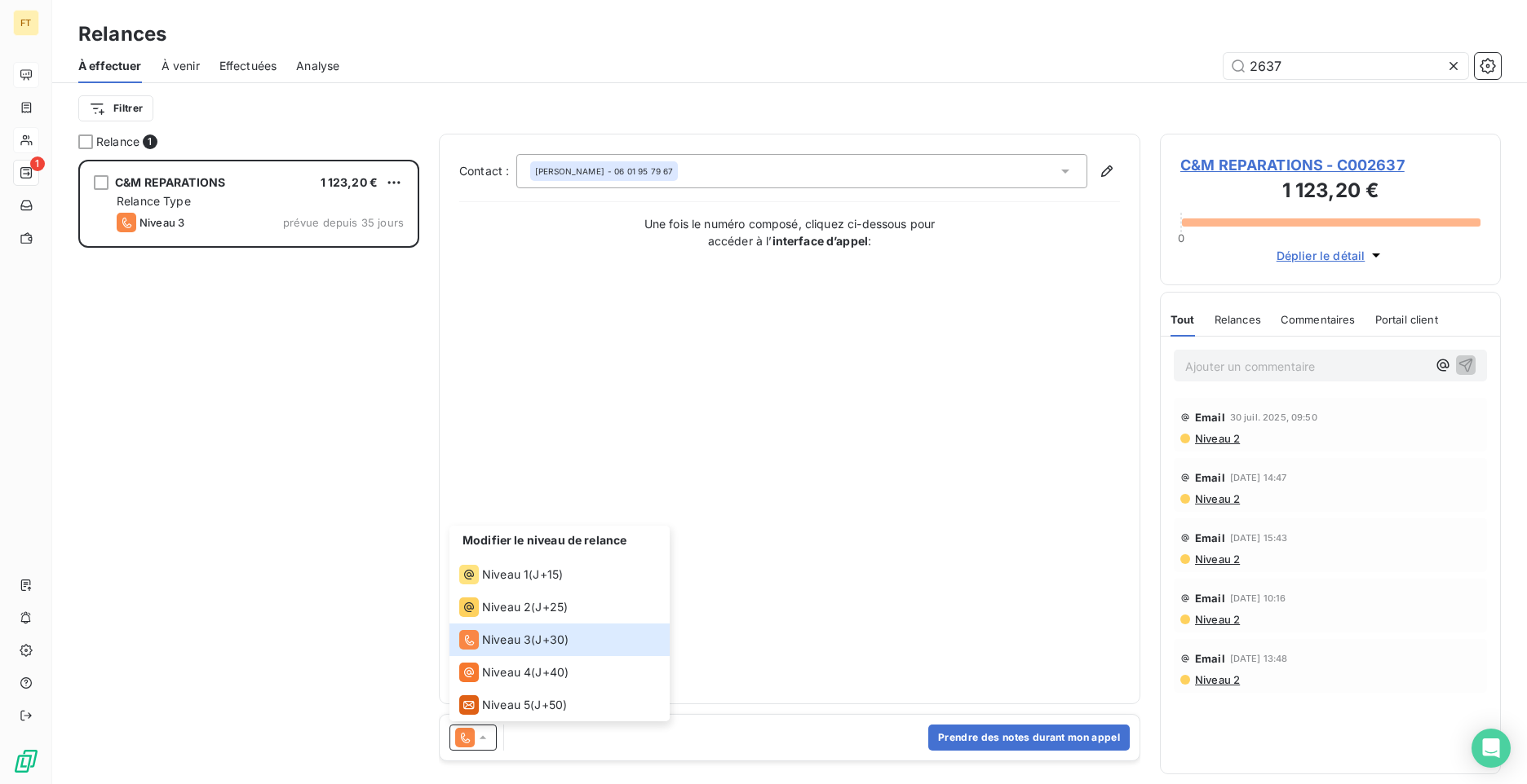
click at [918, 432] on div "Contact : [PERSON_NAME] - 06 01 95 79 67 Une fois le numéro composé, cliquez ci…" at bounding box center [790, 419] width 660 height 530
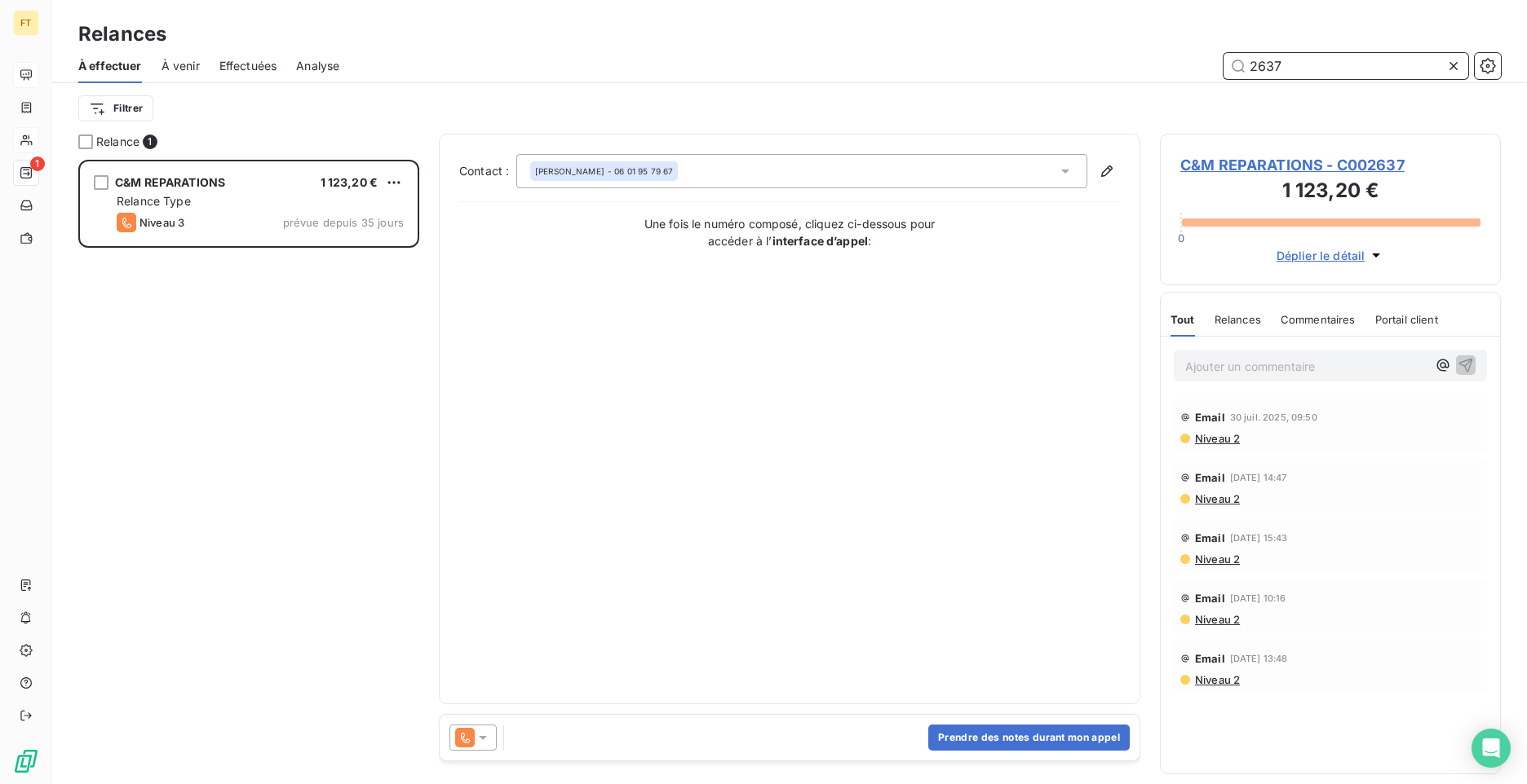
click at [1275, 70] on input "2637" at bounding box center [1346, 66] width 245 height 26
type input "2636"
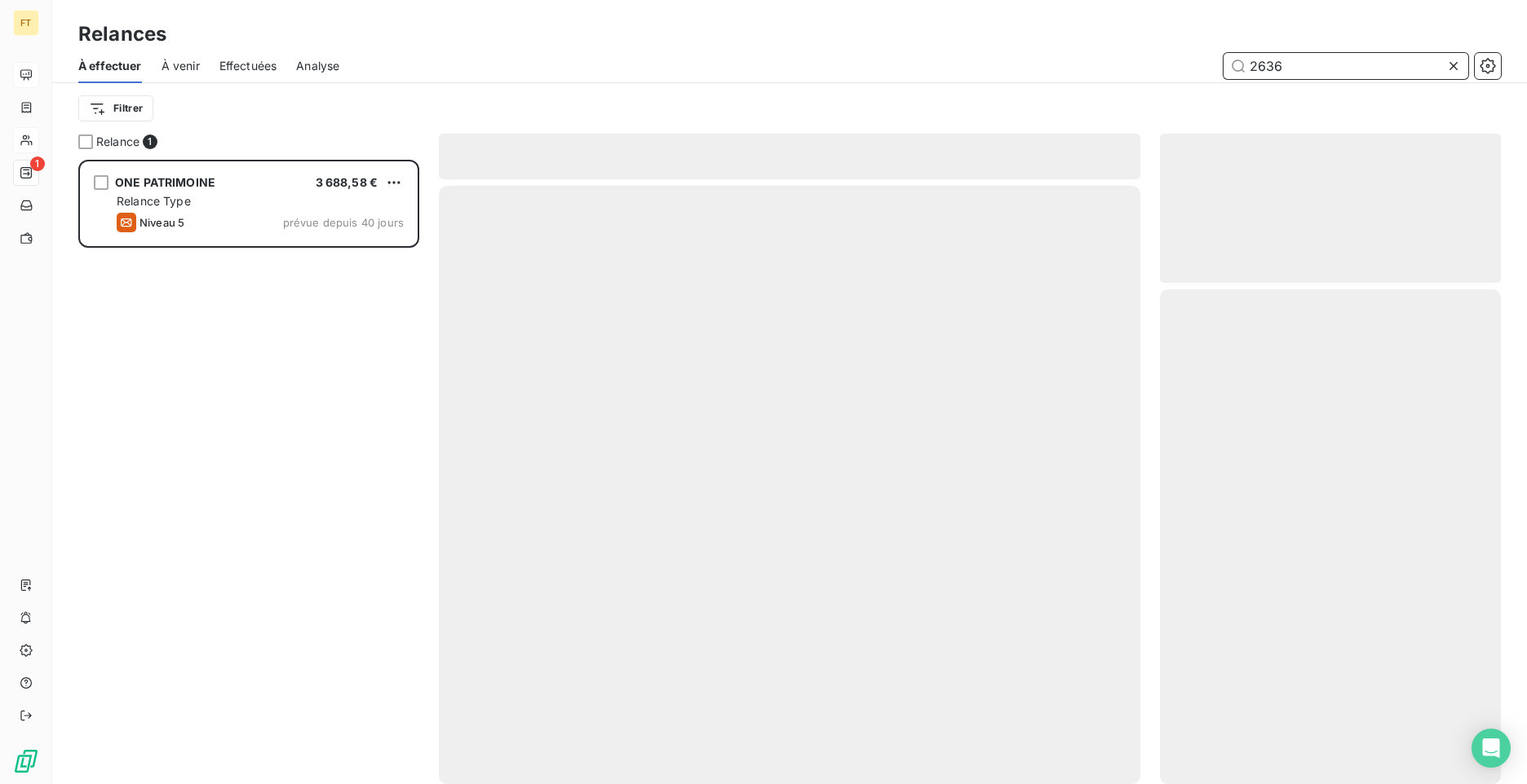
scroll to position [612, 328]
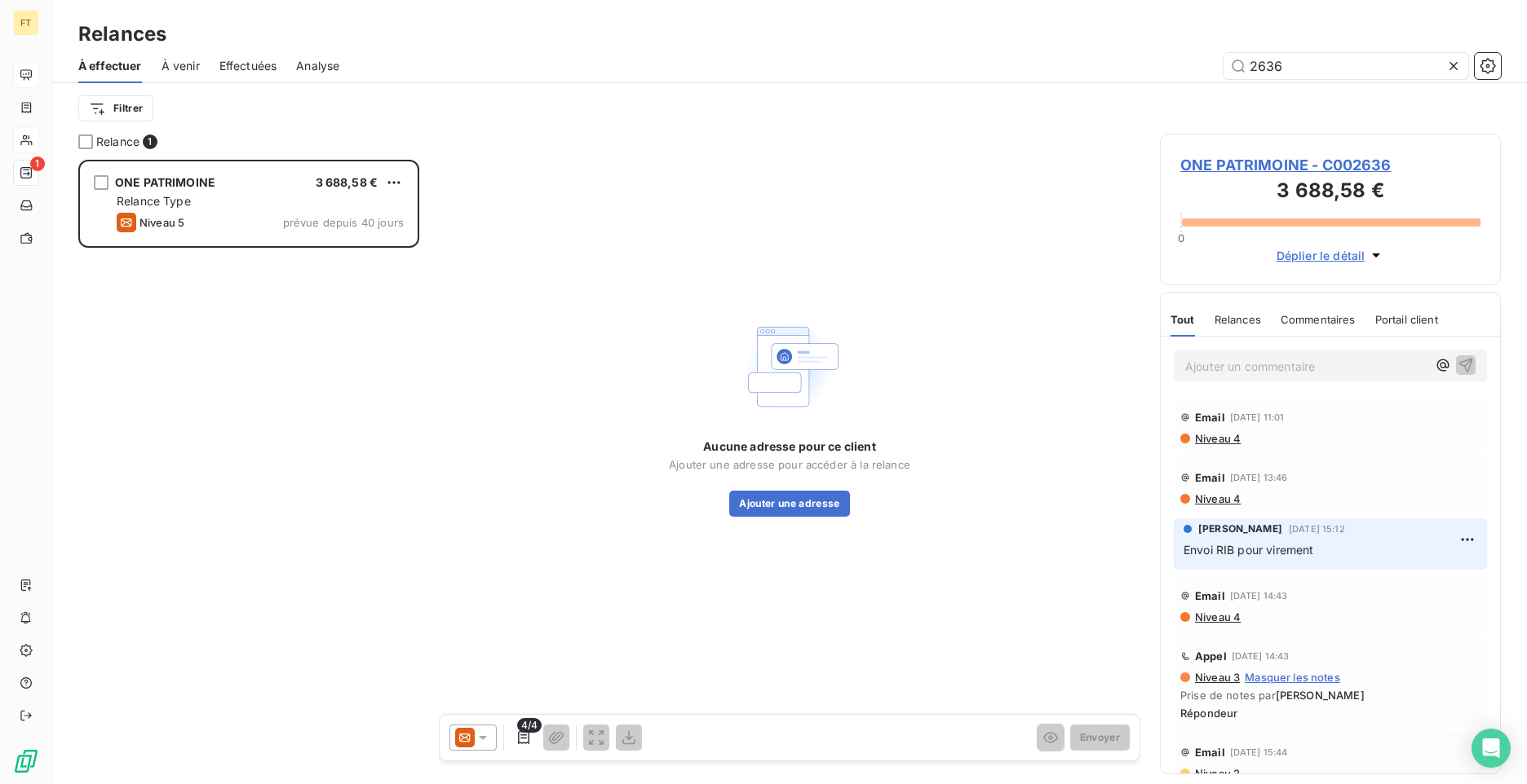
click at [469, 735] on icon at bounding box center [465, 738] width 11 height 8
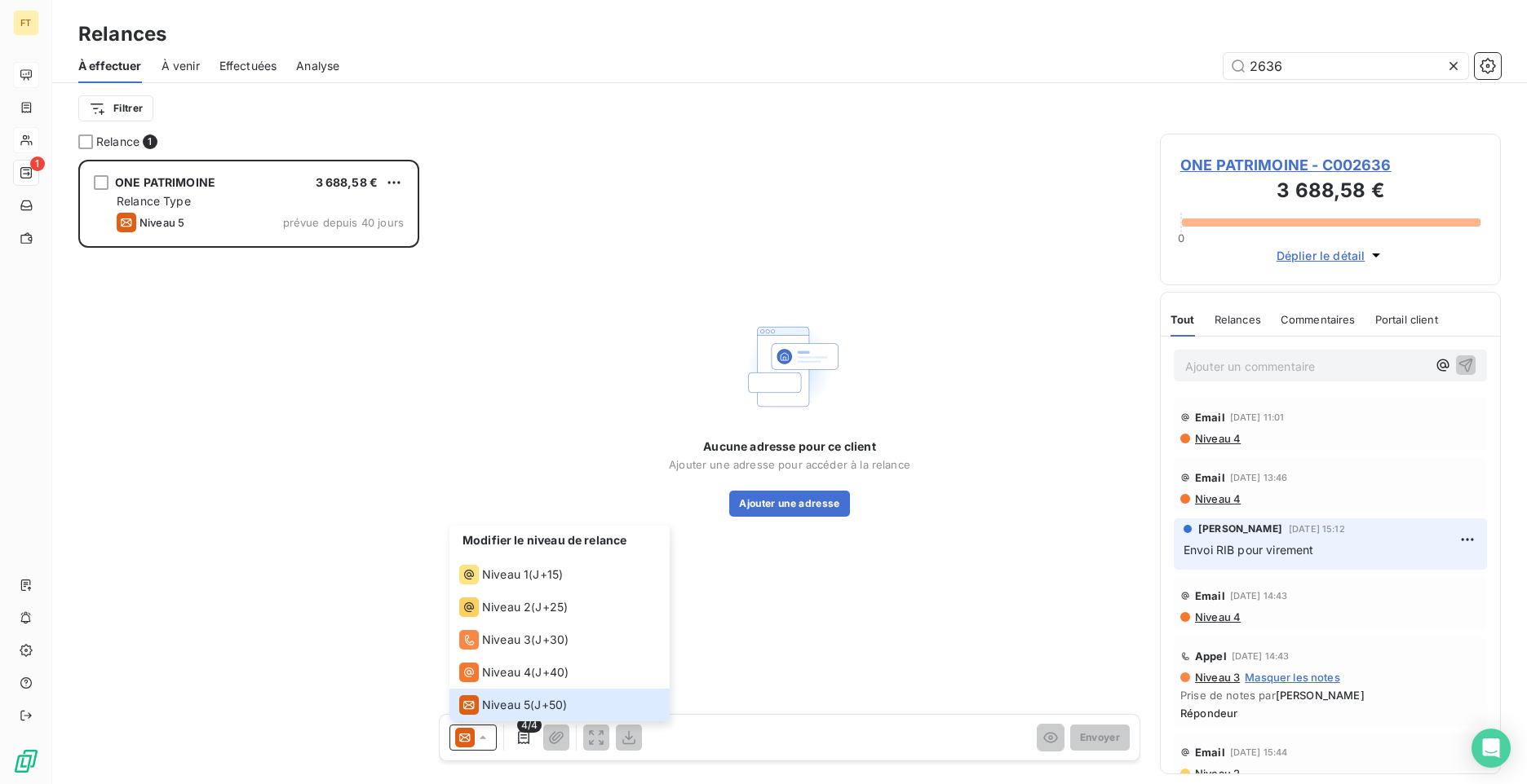
click at [660, 320] on div "Aucune adresse pour ce client Ajouter une adresse pour accéder à la relance Ajo…" at bounding box center [790, 416] width 702 height 564
